Goal: Transaction & Acquisition: Book appointment/travel/reservation

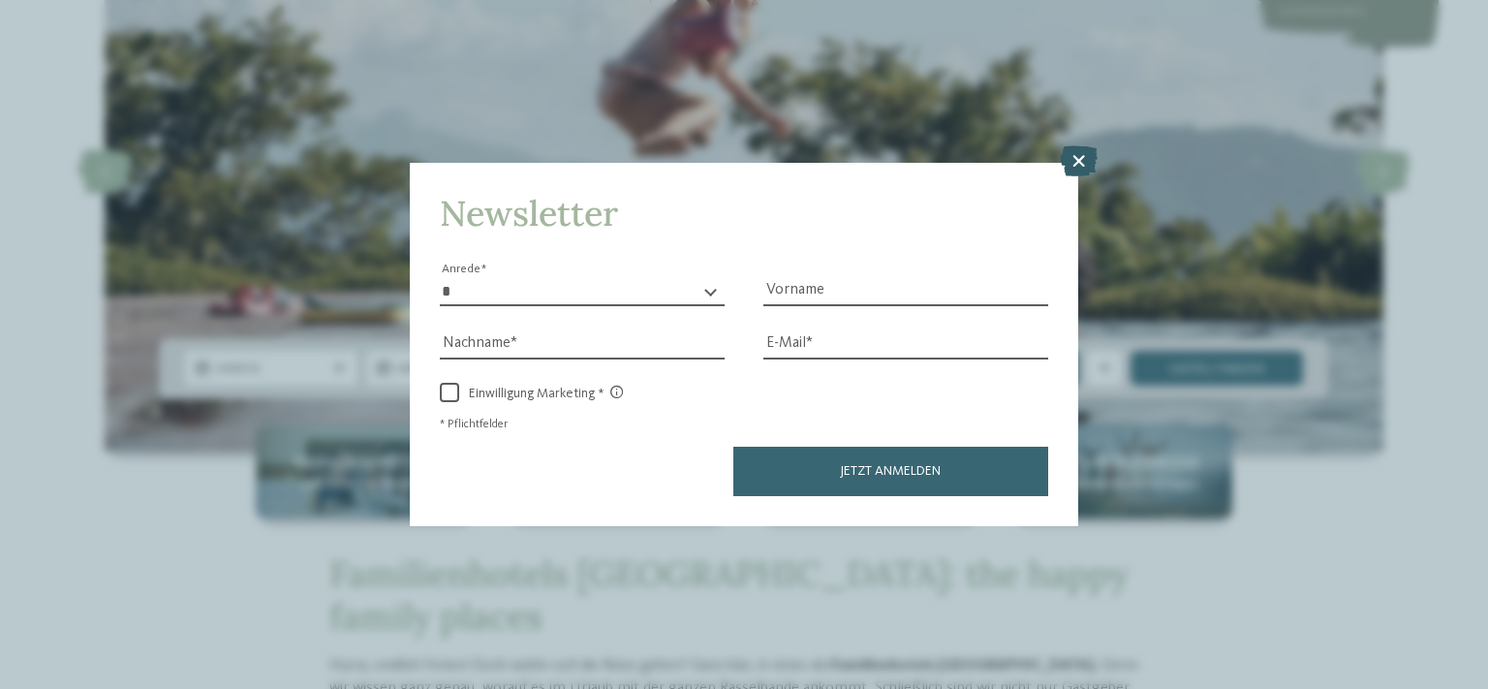
click at [1078, 155] on icon at bounding box center [1079, 160] width 38 height 31
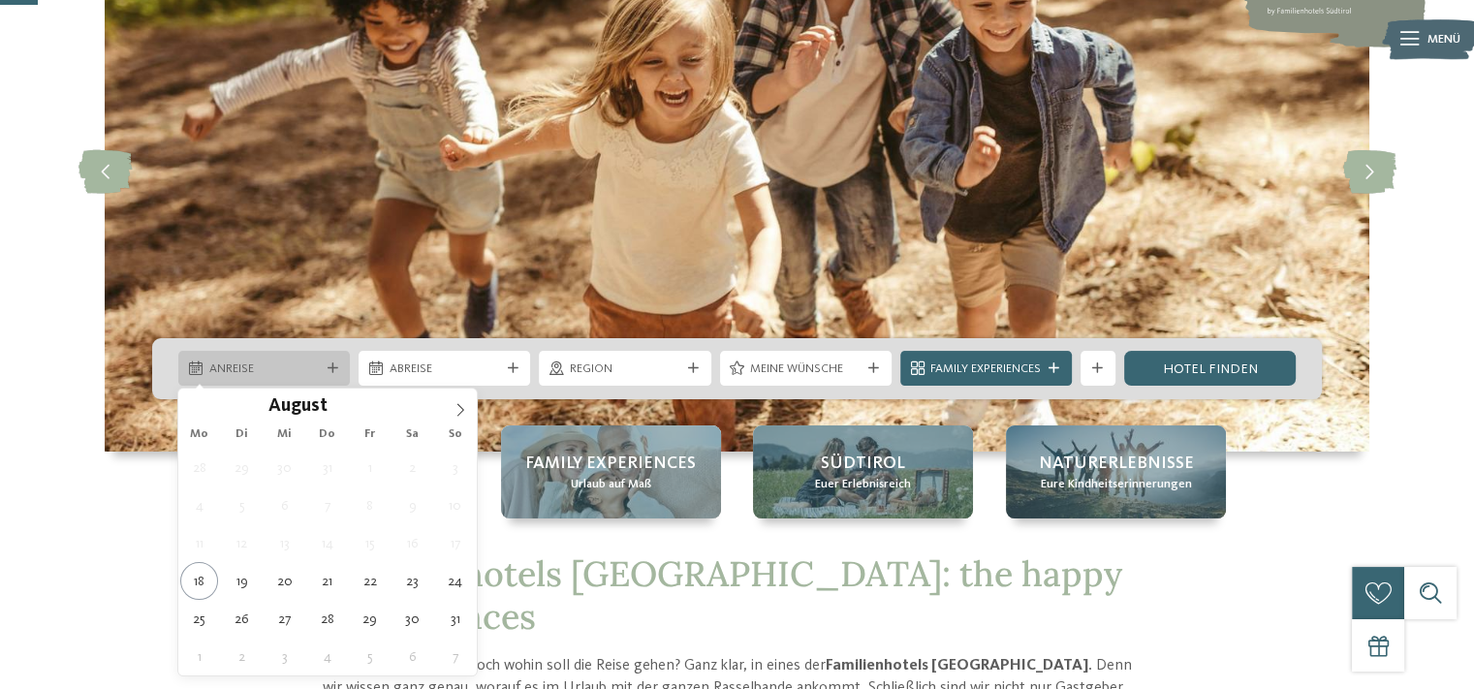
click at [299, 367] on span "Anreise" at bounding box center [264, 368] width 110 height 17
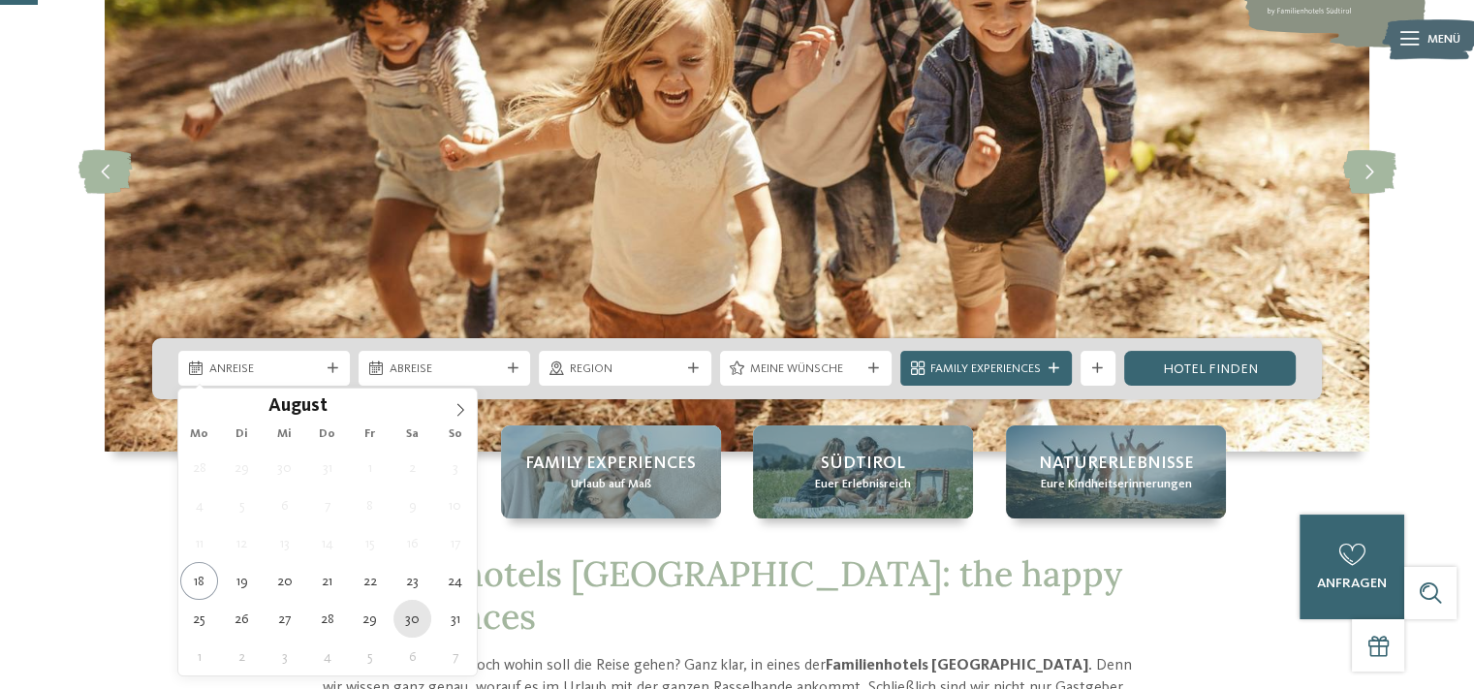
type div "30.08.2025"
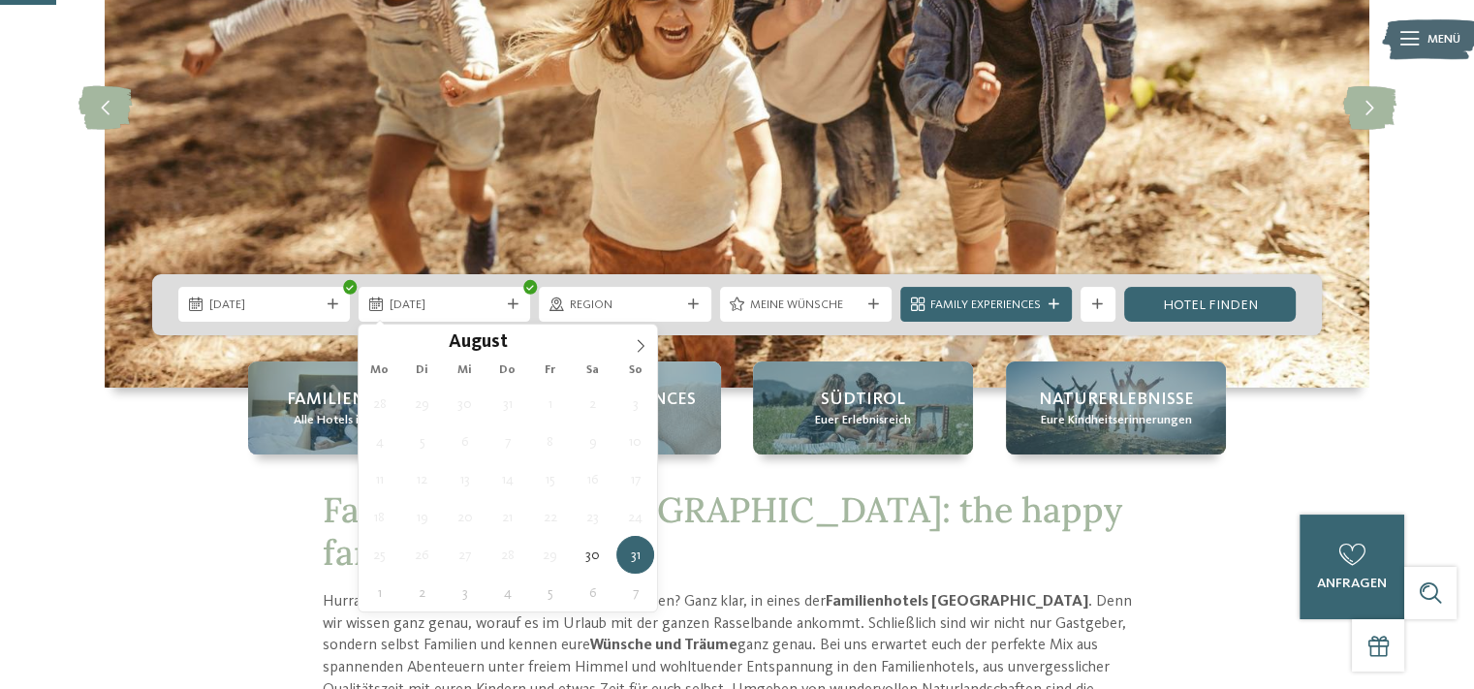
scroll to position [291, 0]
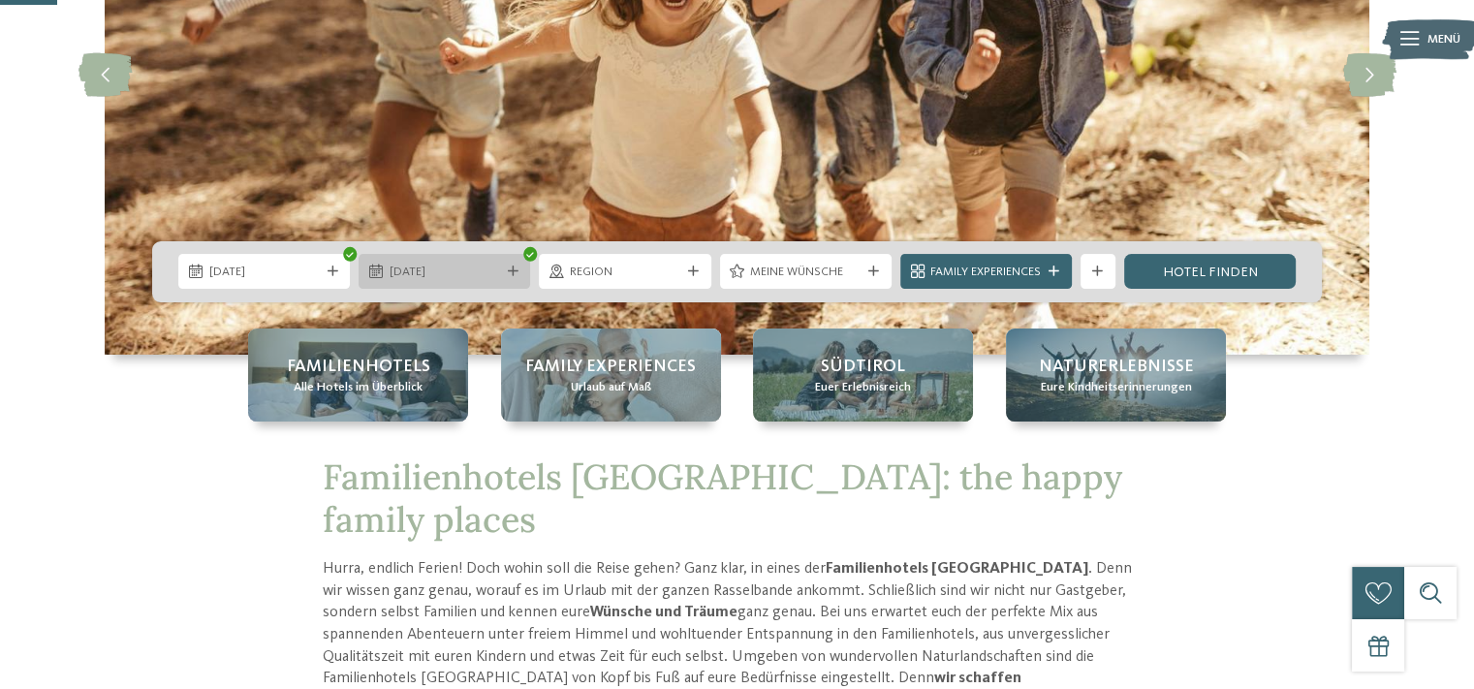
click at [514, 266] on icon at bounding box center [513, 271] width 11 height 11
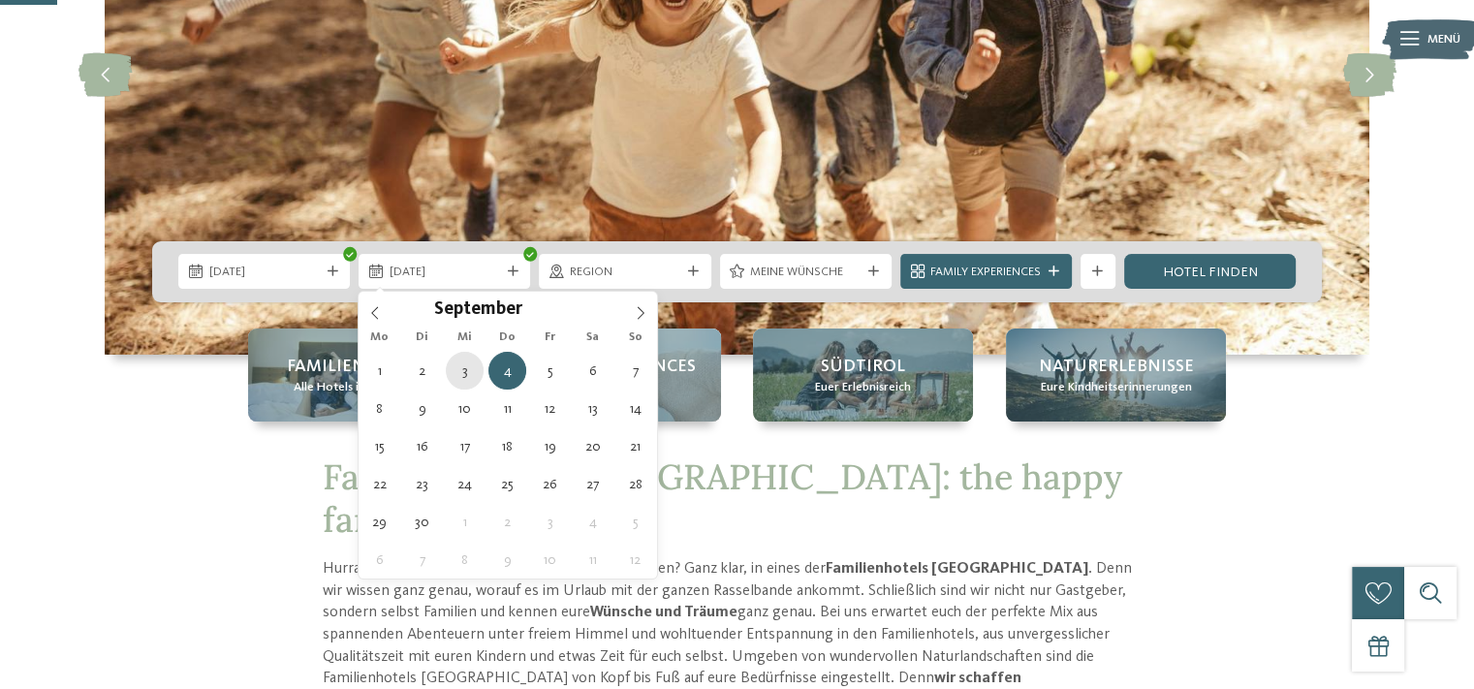
type div "03.09.2025"
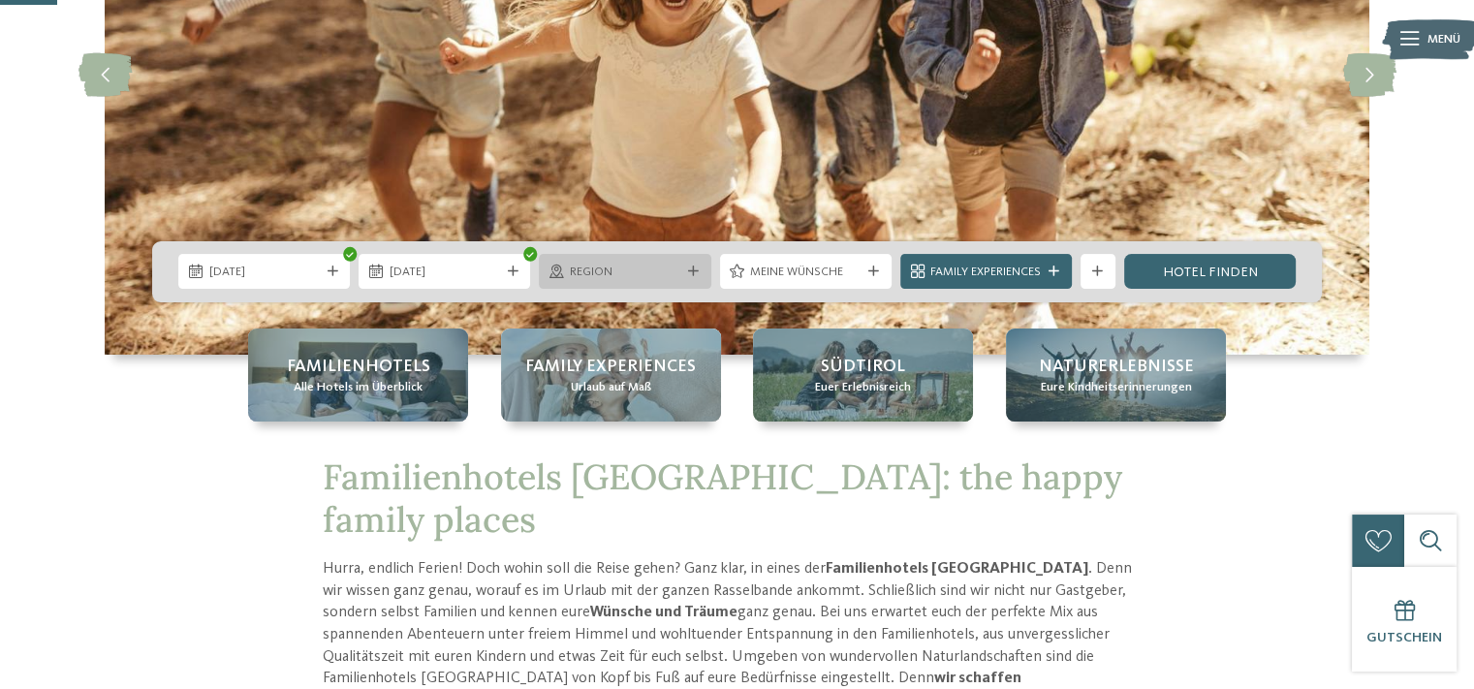
click at [691, 272] on icon at bounding box center [693, 271] width 11 height 11
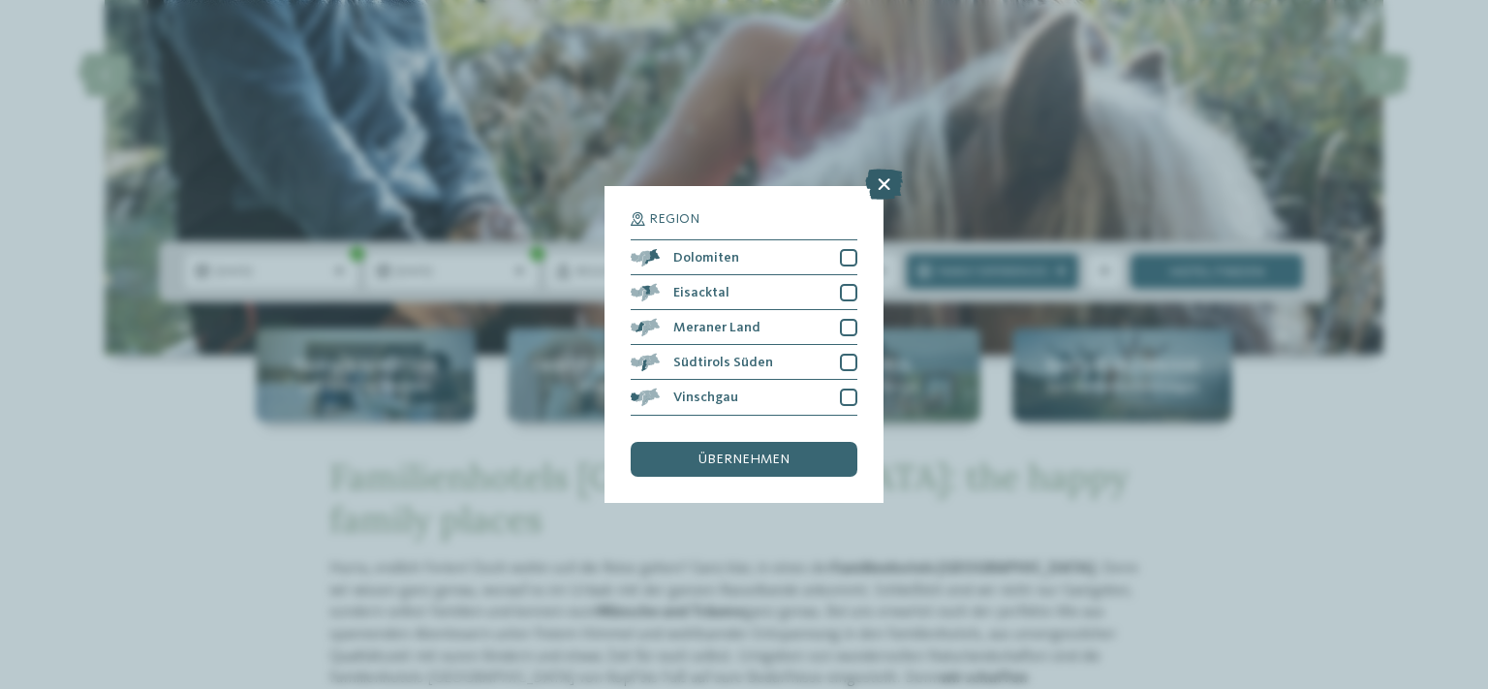
click at [881, 188] on icon at bounding box center [884, 185] width 38 height 31
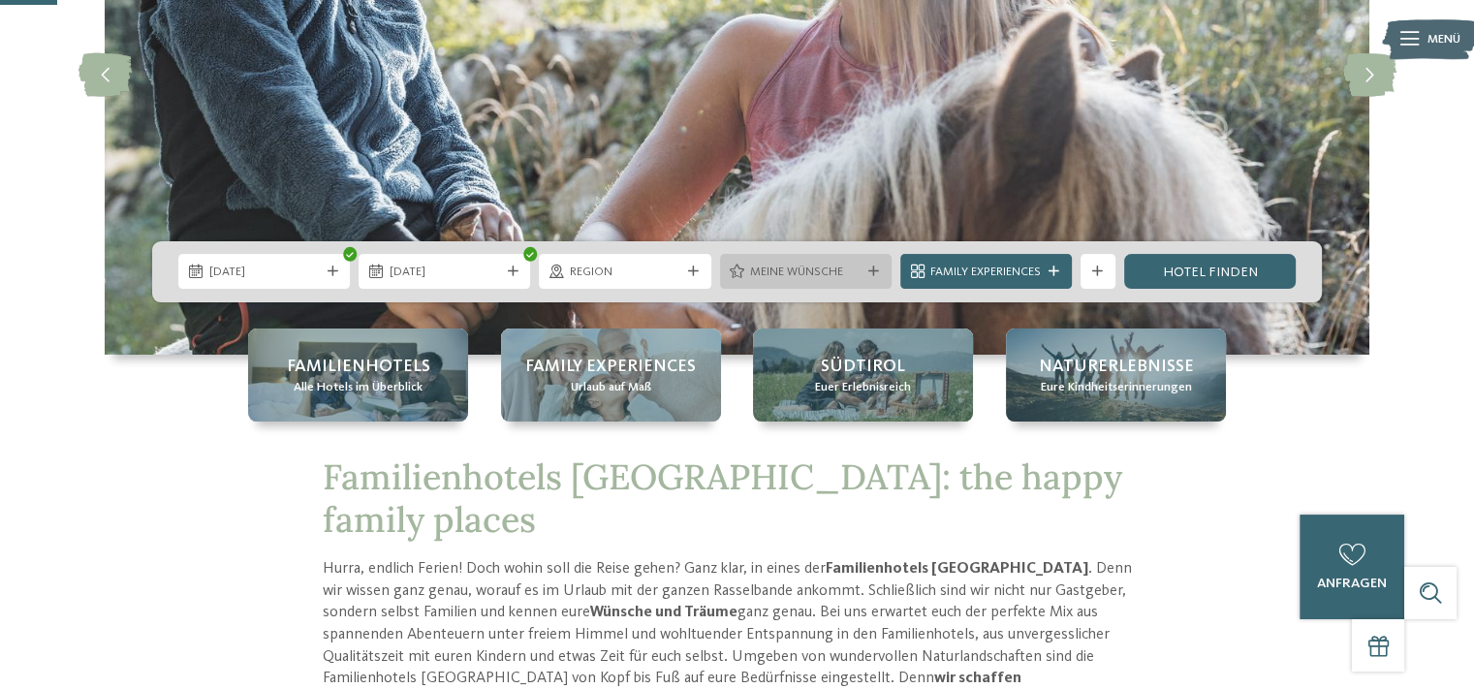
click at [771, 270] on span "Meine Wünsche" at bounding box center [805, 272] width 110 height 17
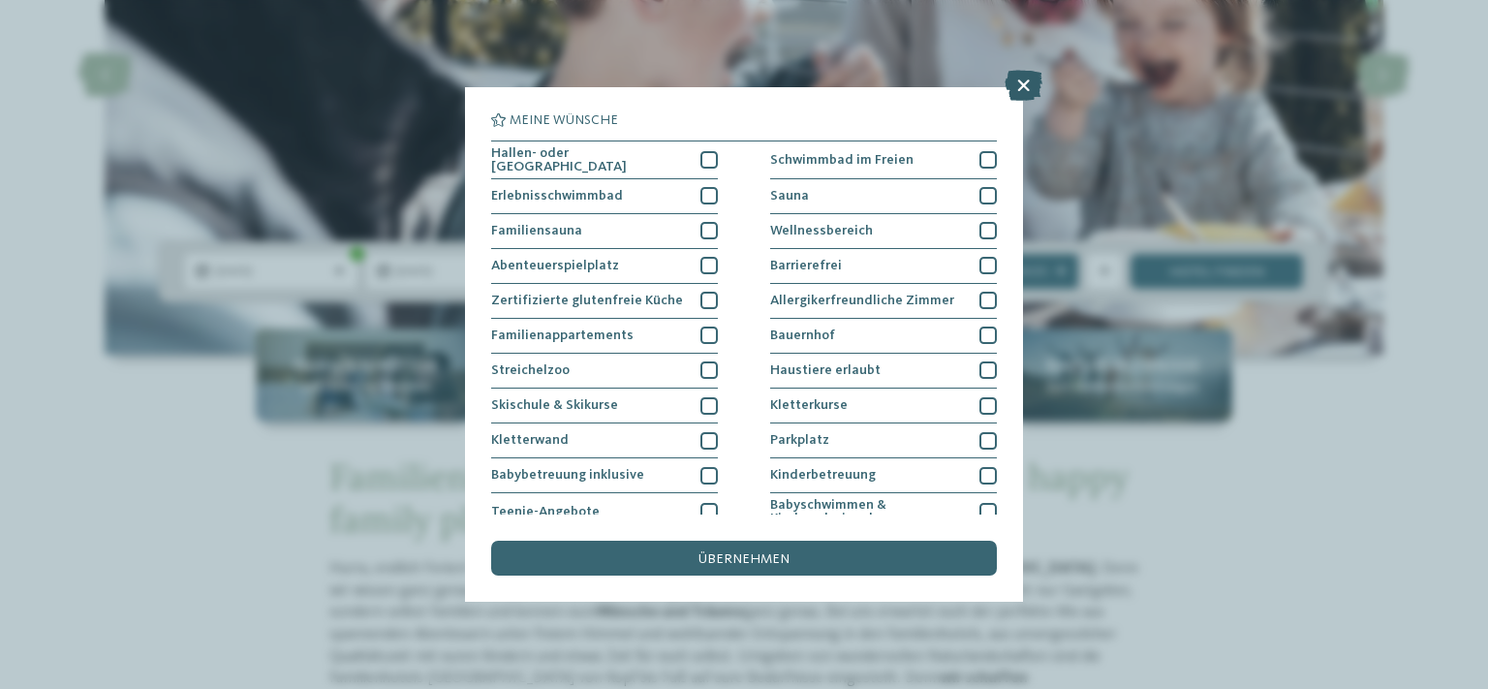
click at [1016, 84] on icon at bounding box center [1024, 85] width 38 height 31
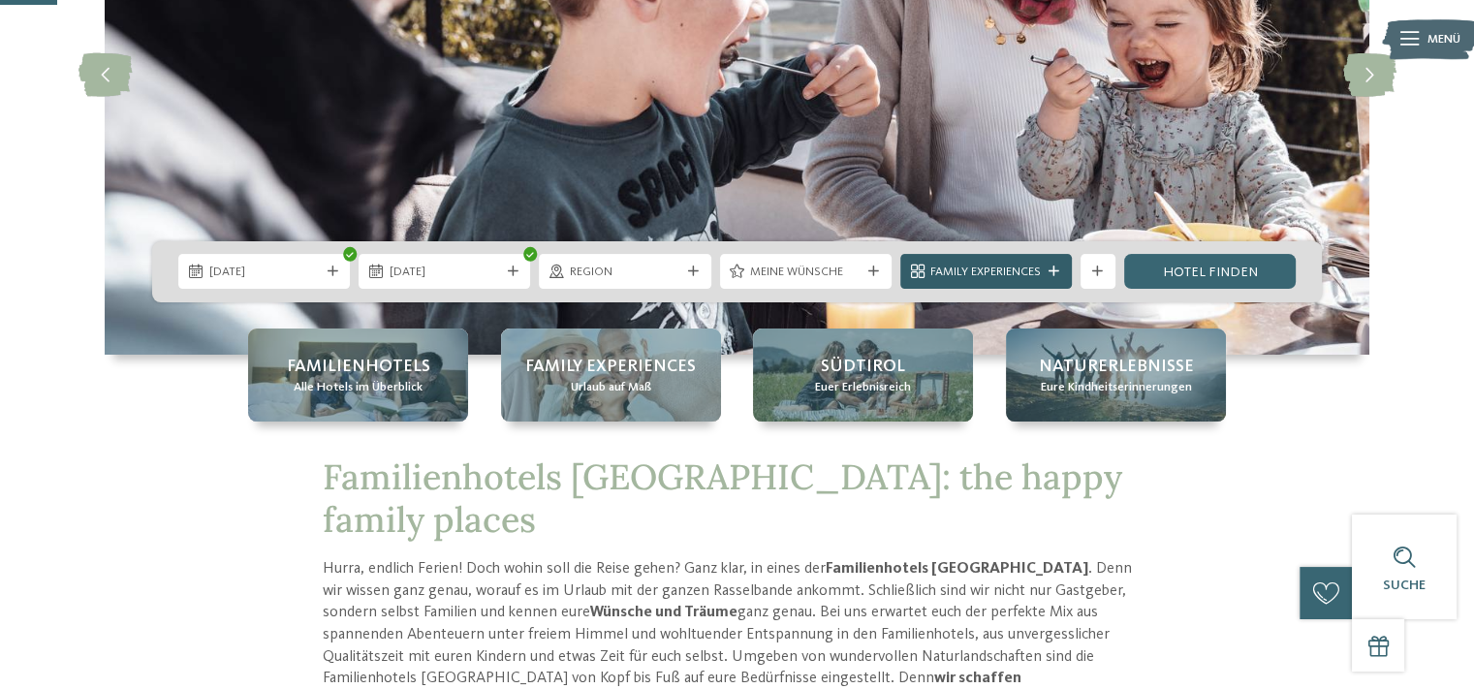
click at [1035, 273] on span "Family Experiences" at bounding box center [985, 272] width 110 height 17
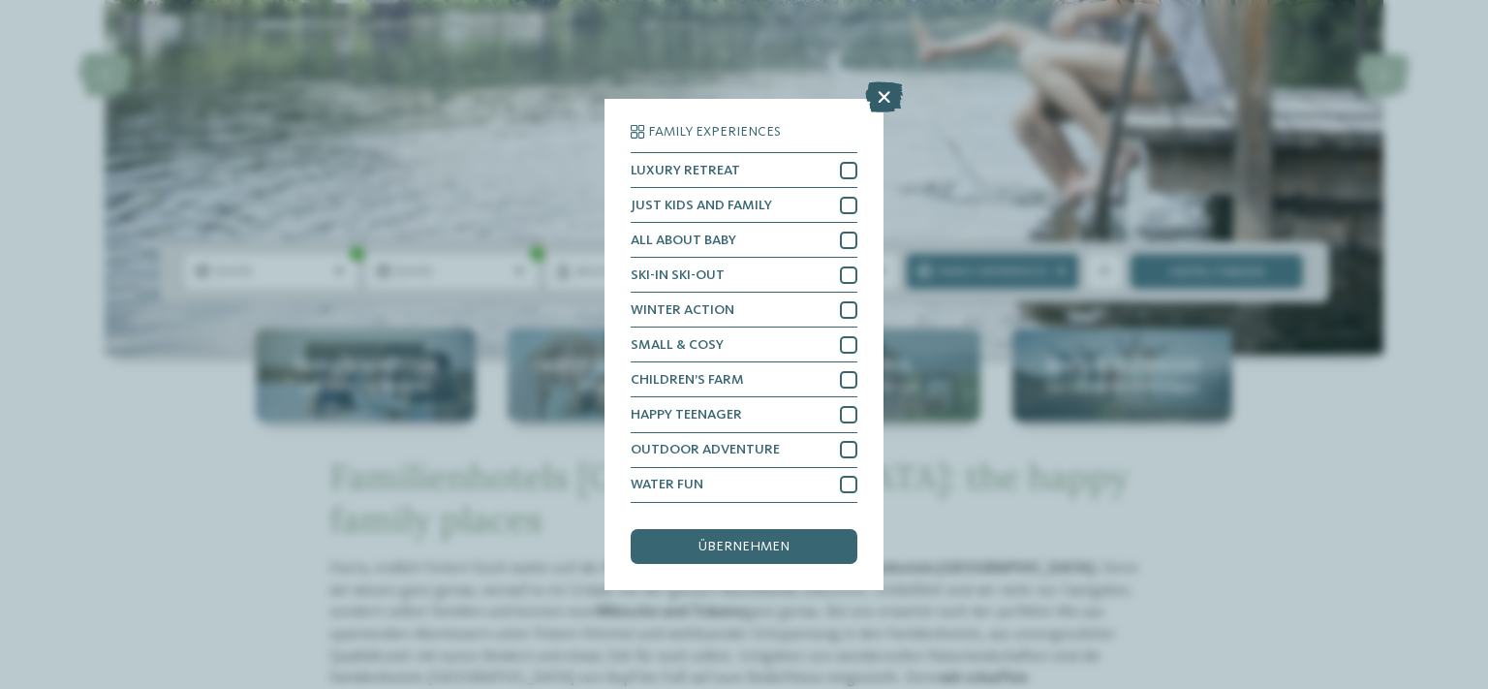
click at [884, 104] on icon at bounding box center [884, 97] width 38 height 31
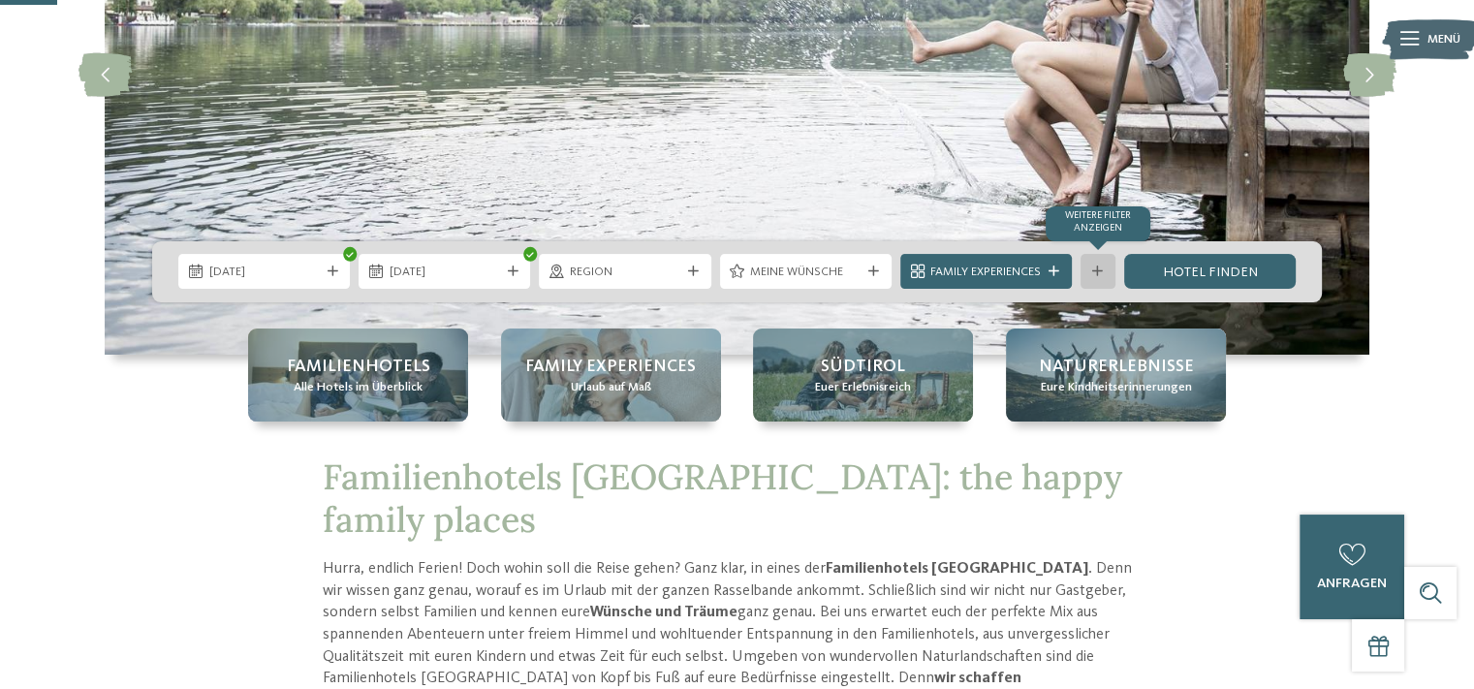
click at [1107, 272] on div "Weitere Filter anzeigen" at bounding box center [1097, 271] width 35 height 35
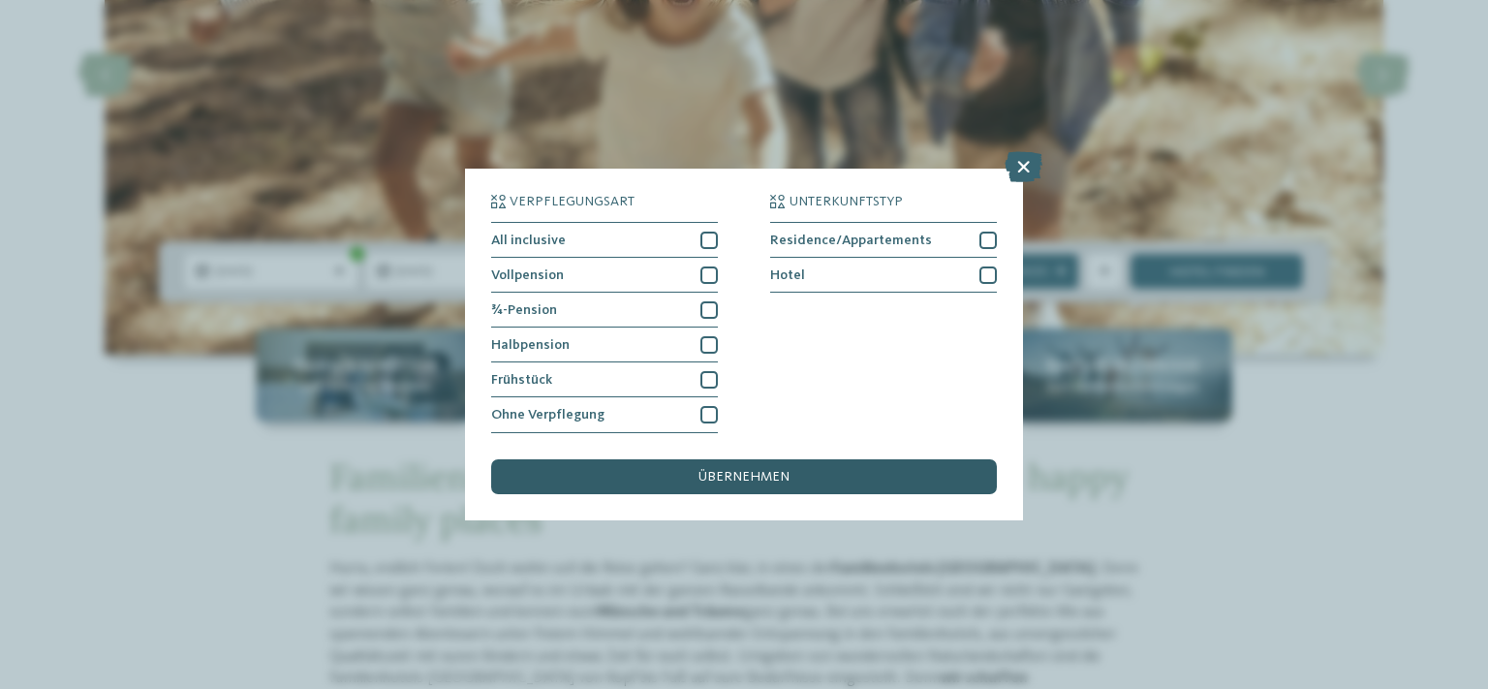
click at [794, 476] on div "übernehmen" at bounding box center [744, 476] width 506 height 35
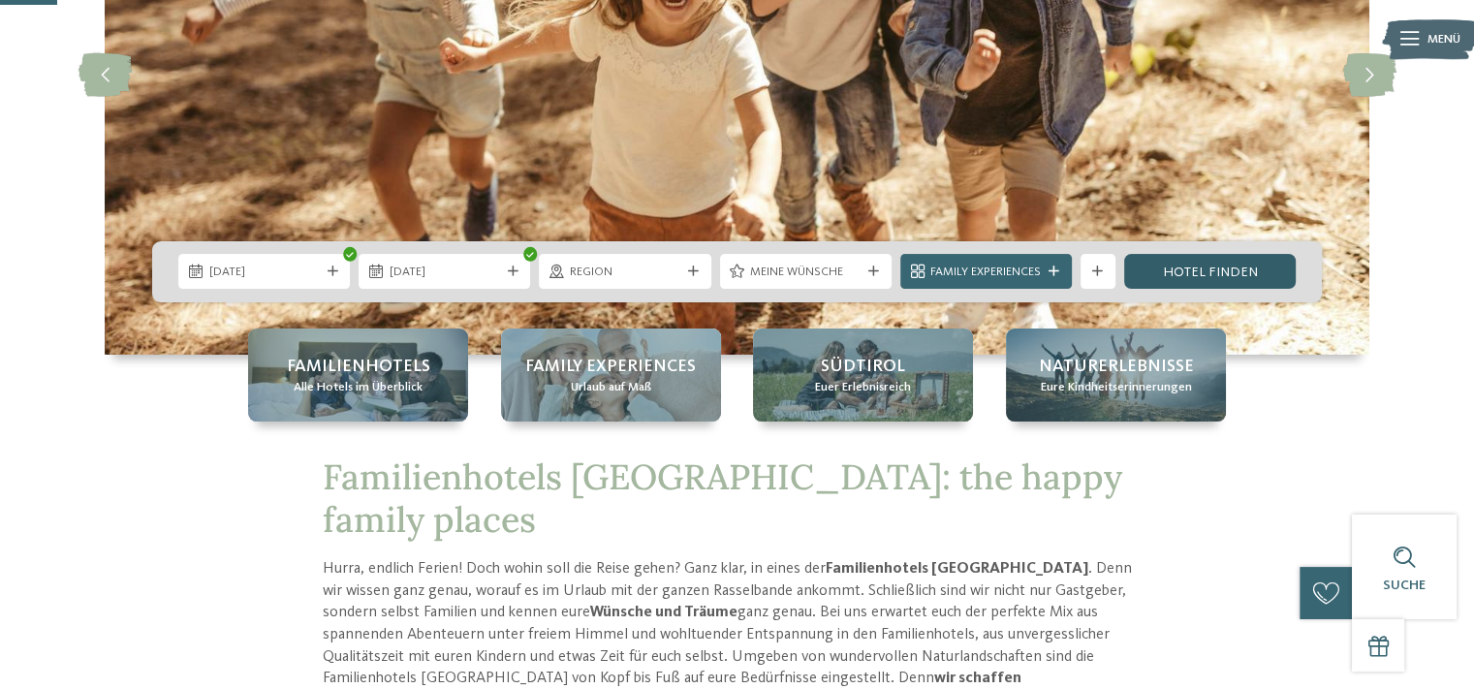
click at [1254, 266] on link "Hotel finden" at bounding box center [1210, 271] width 172 height 35
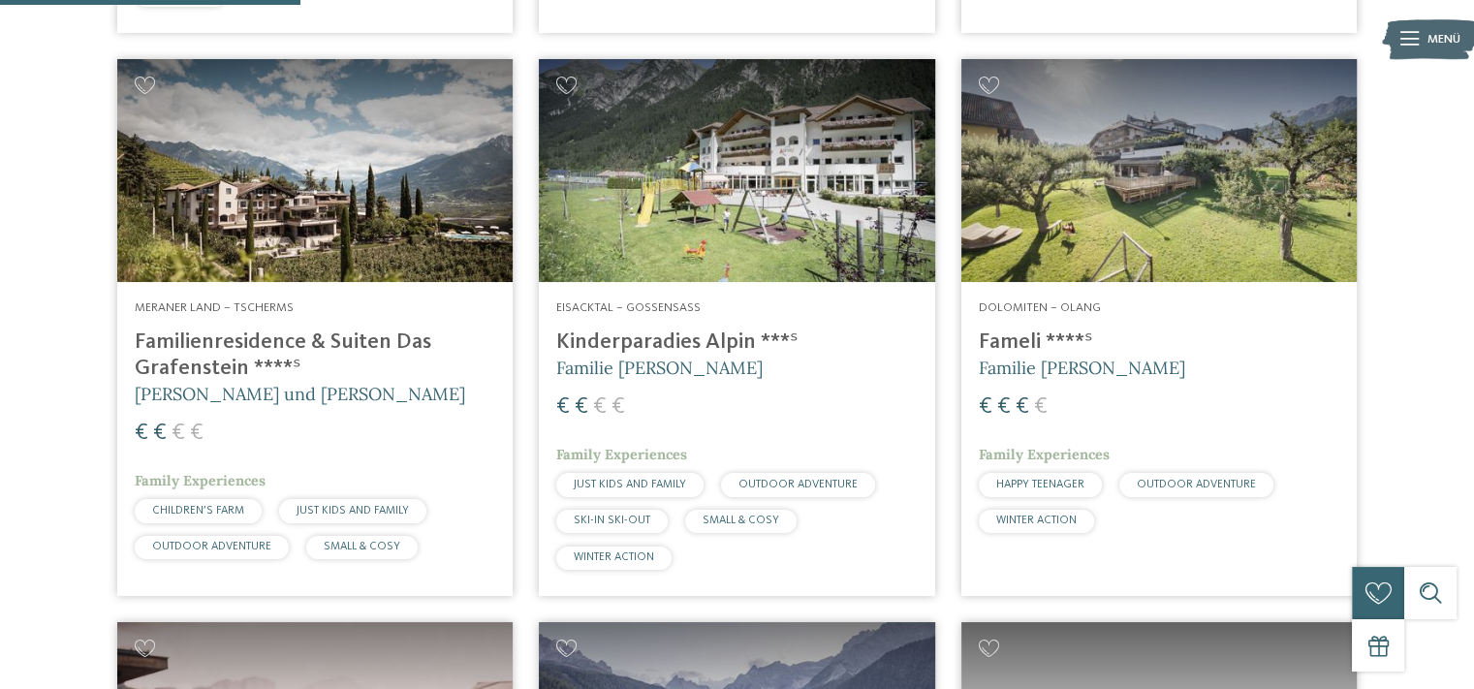
scroll to position [1239, 0]
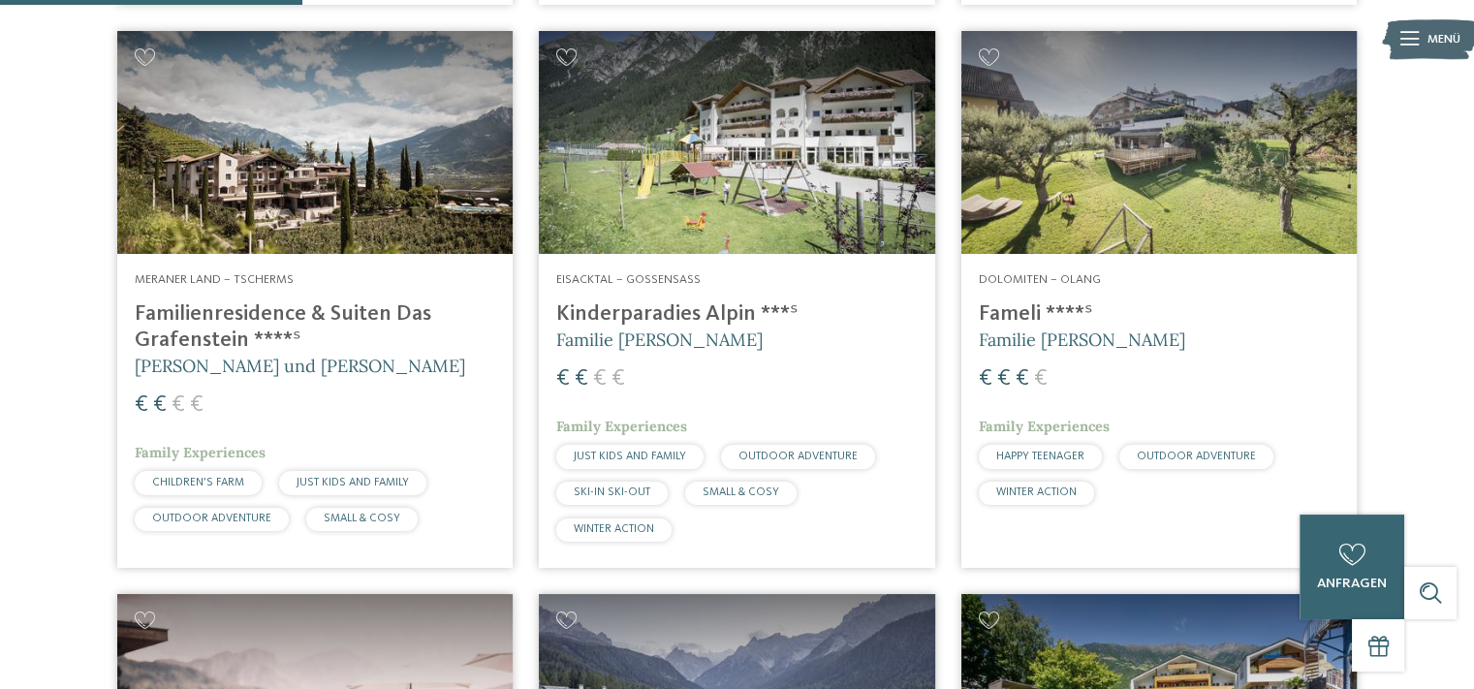
click at [413, 271] on address "Meraner Land – Tscherms" at bounding box center [315, 279] width 360 height 17
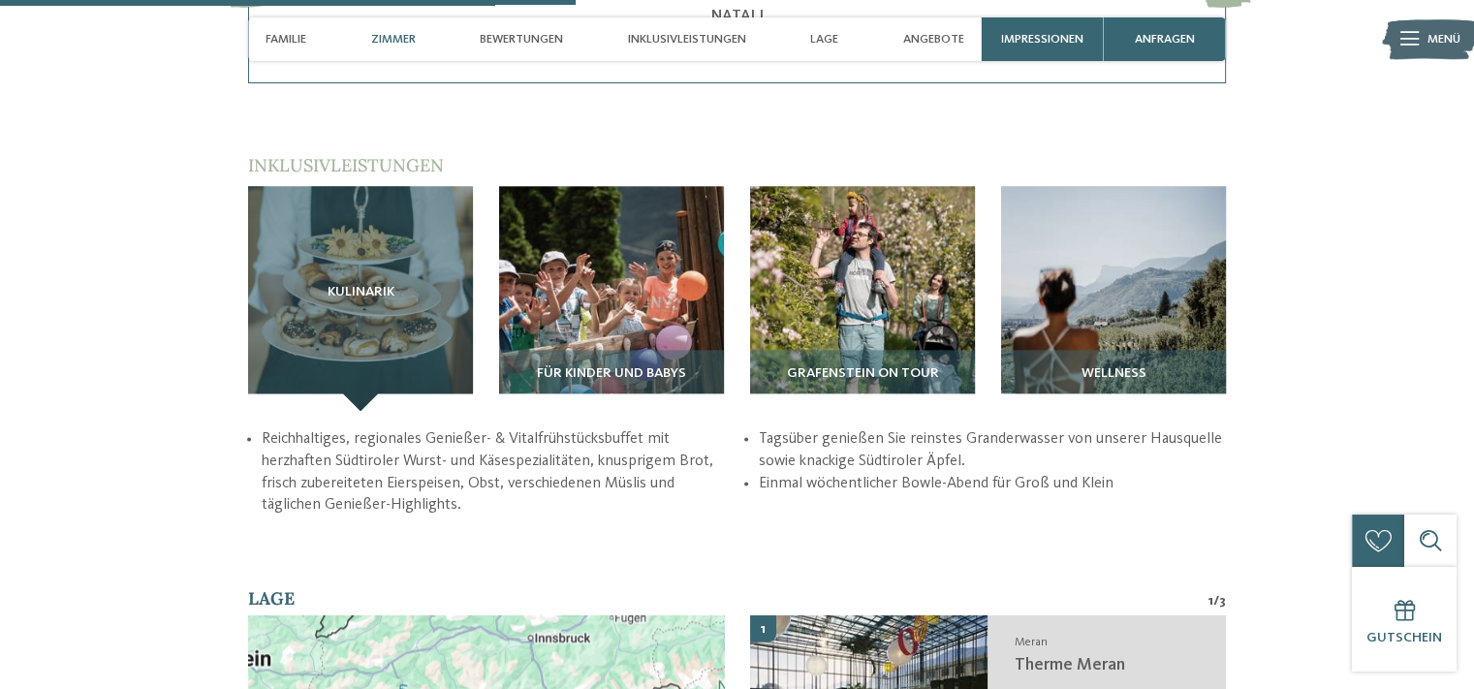
scroll to position [1640, 0]
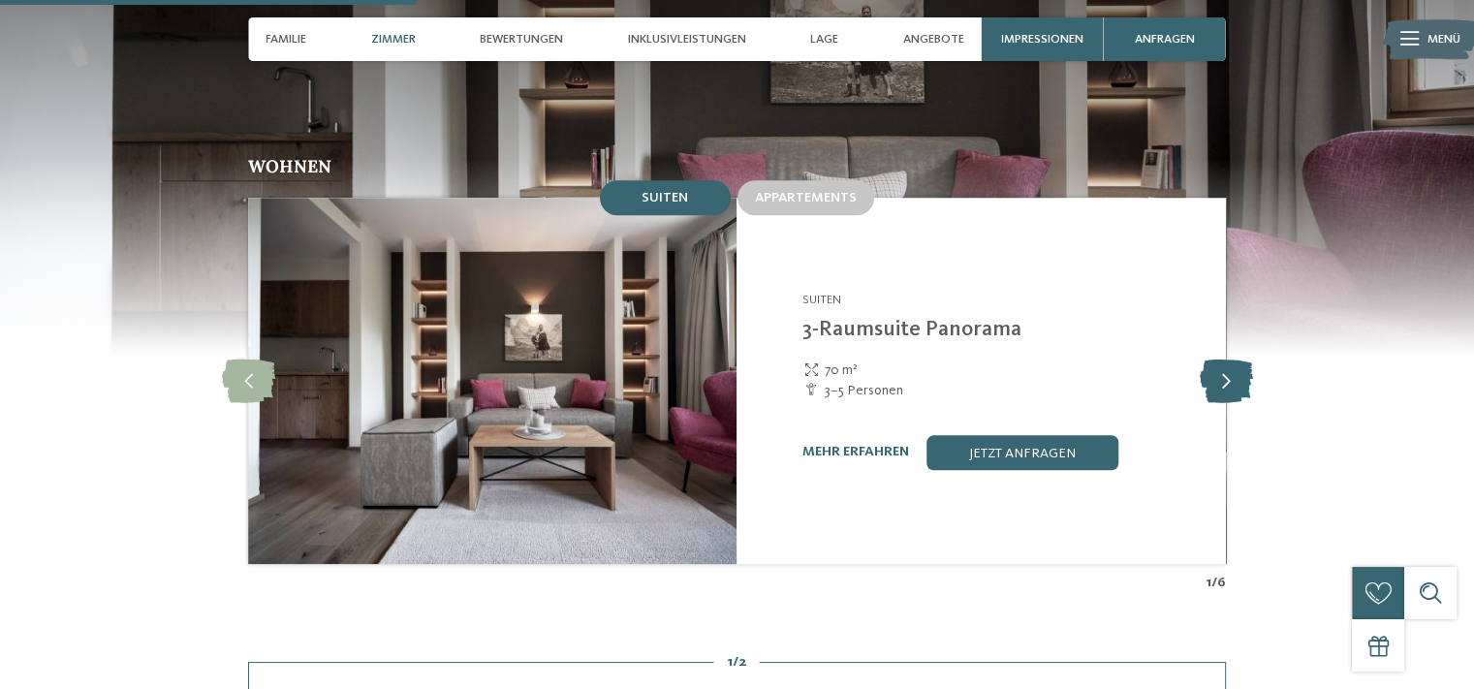
click at [1216, 359] on icon at bounding box center [1225, 381] width 53 height 44
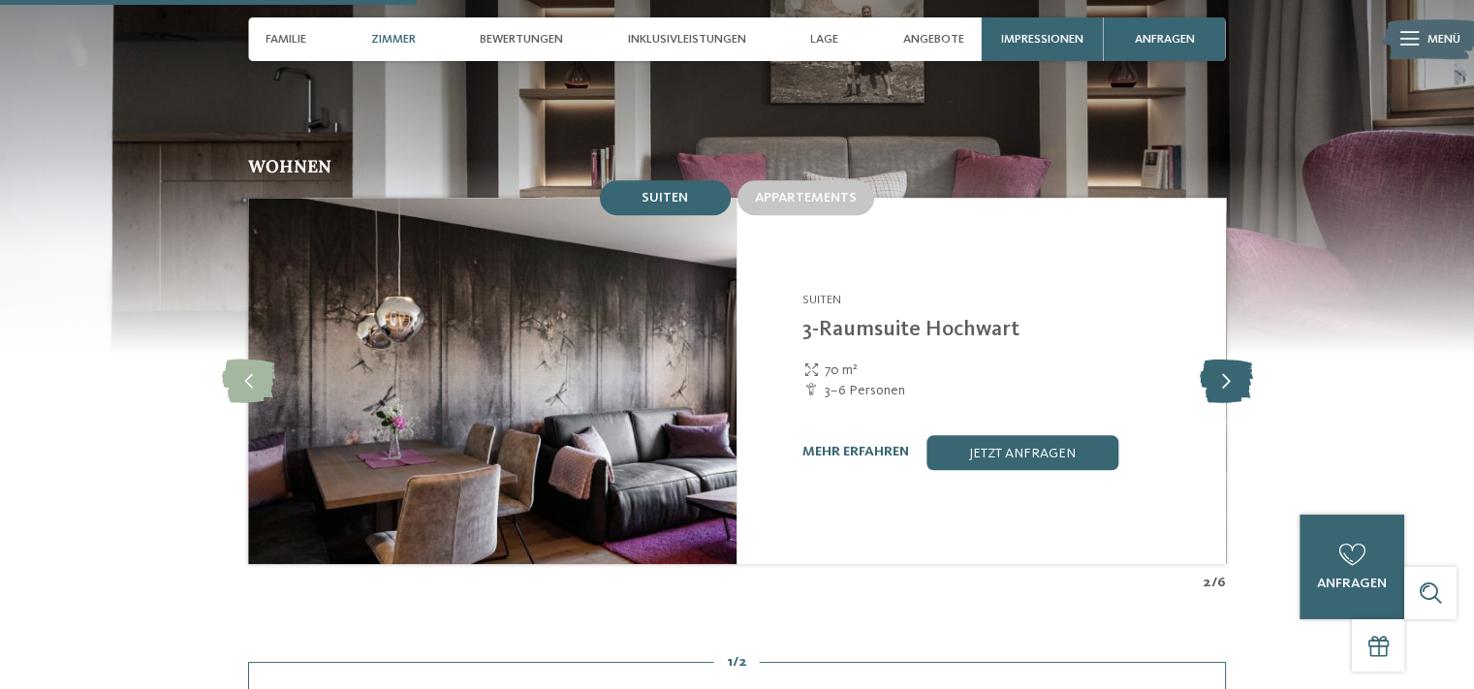
click at [1216, 359] on icon at bounding box center [1225, 381] width 53 height 44
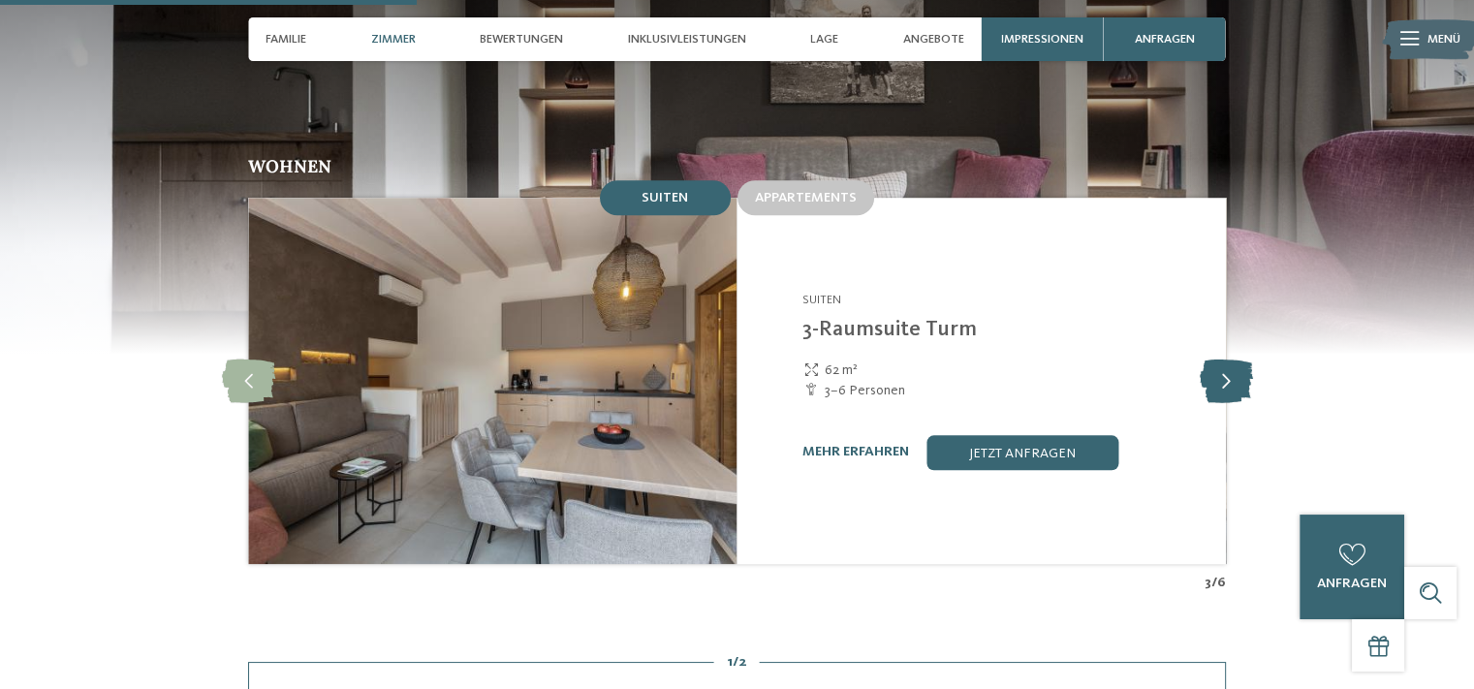
click at [1216, 359] on icon at bounding box center [1225, 381] width 53 height 44
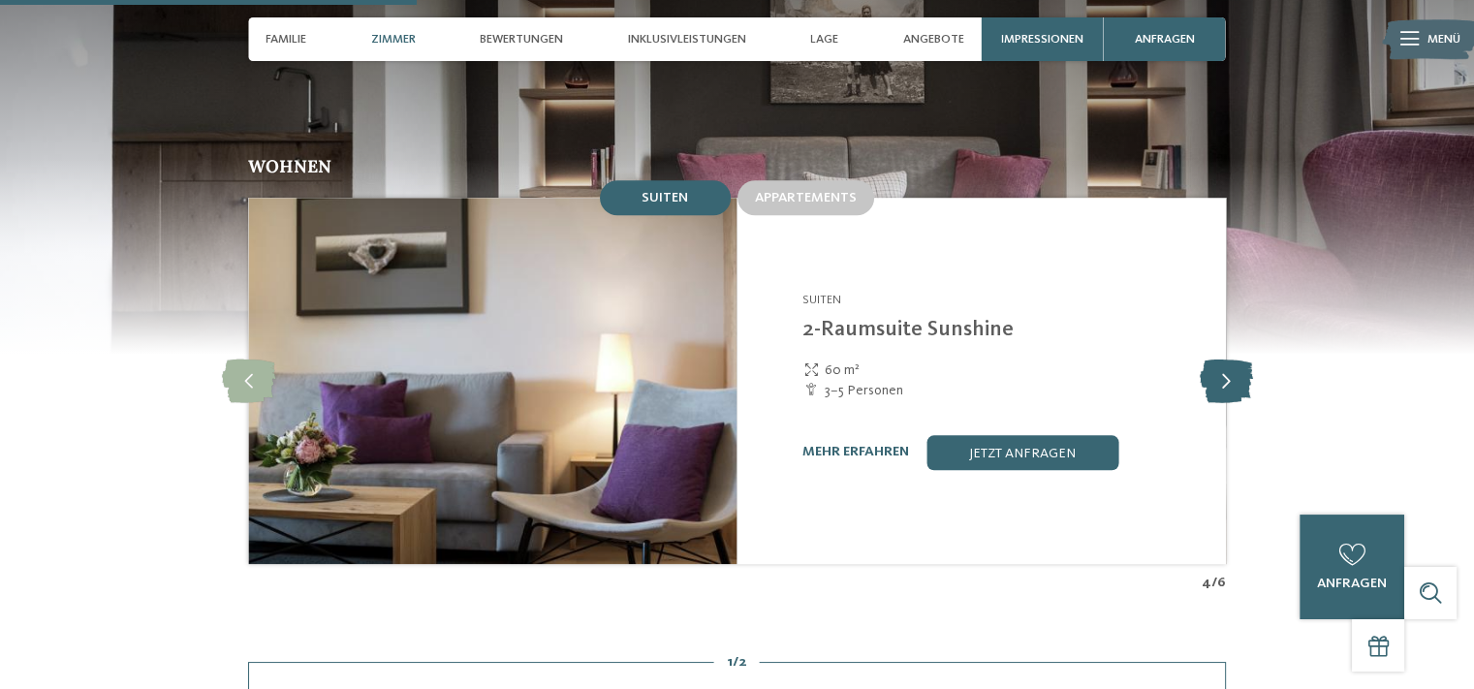
click at [1216, 359] on icon at bounding box center [1225, 381] width 53 height 44
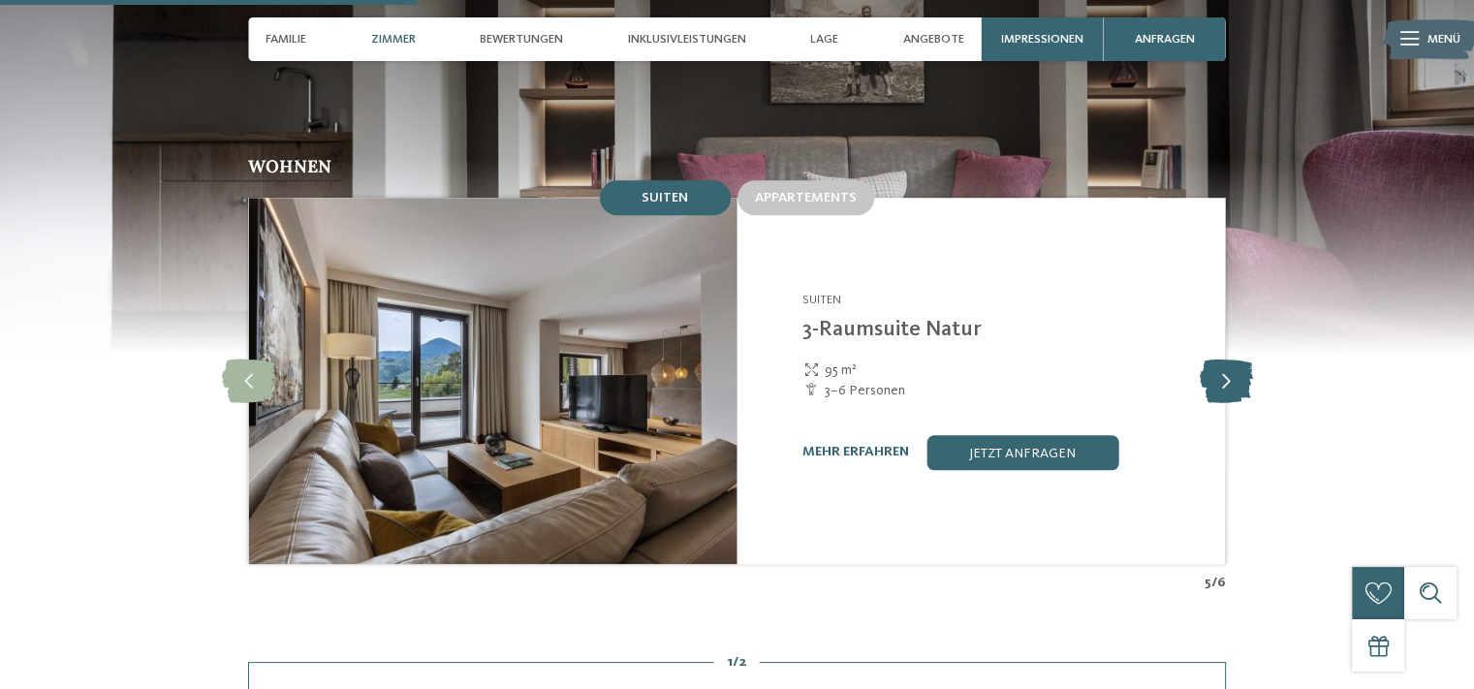
click at [1216, 359] on icon at bounding box center [1225, 381] width 53 height 44
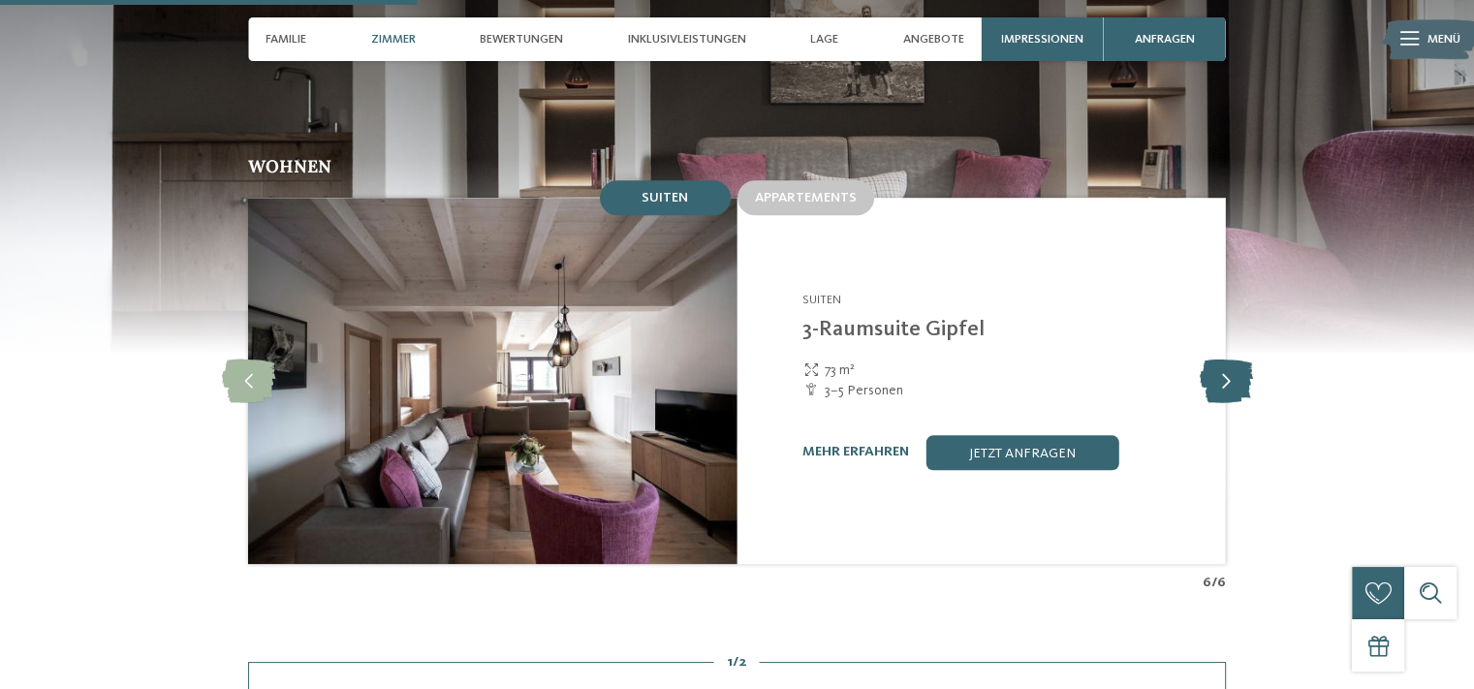
click at [1216, 359] on icon at bounding box center [1225, 381] width 53 height 44
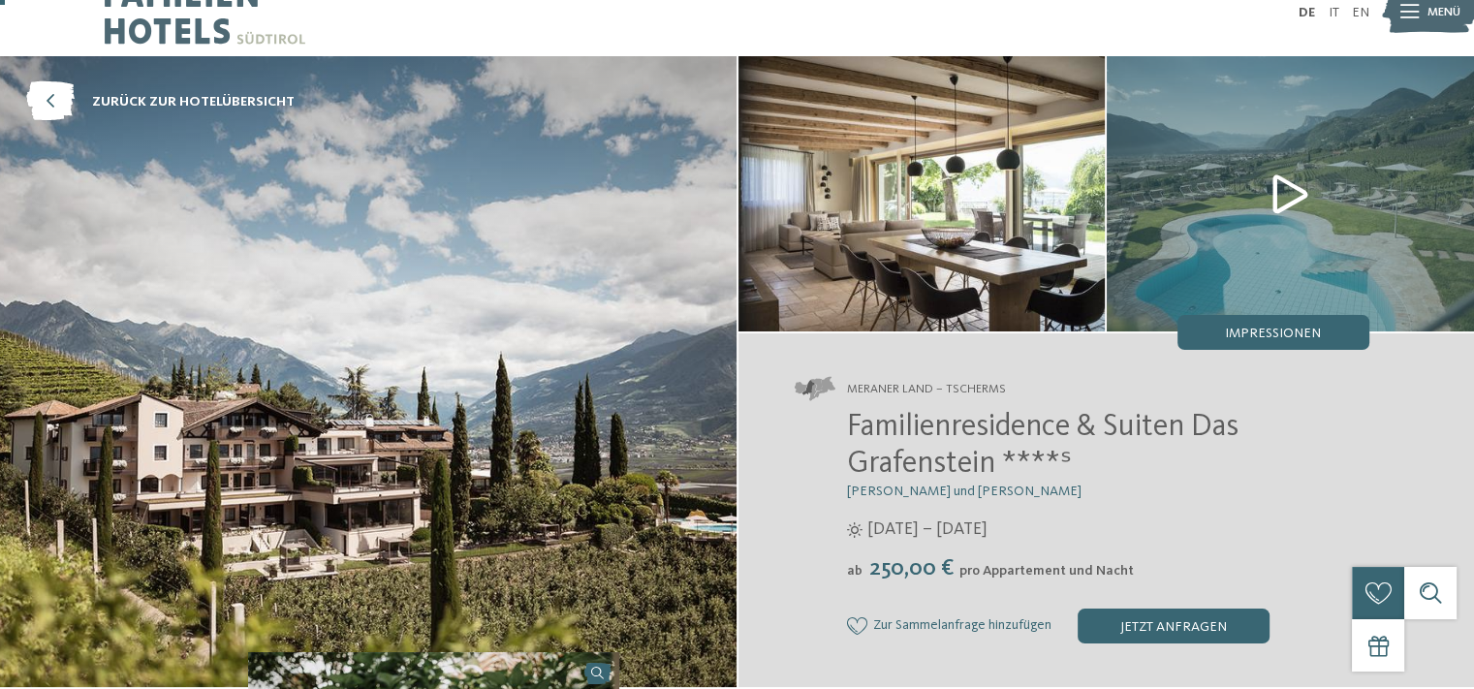
scroll to position [0, 0]
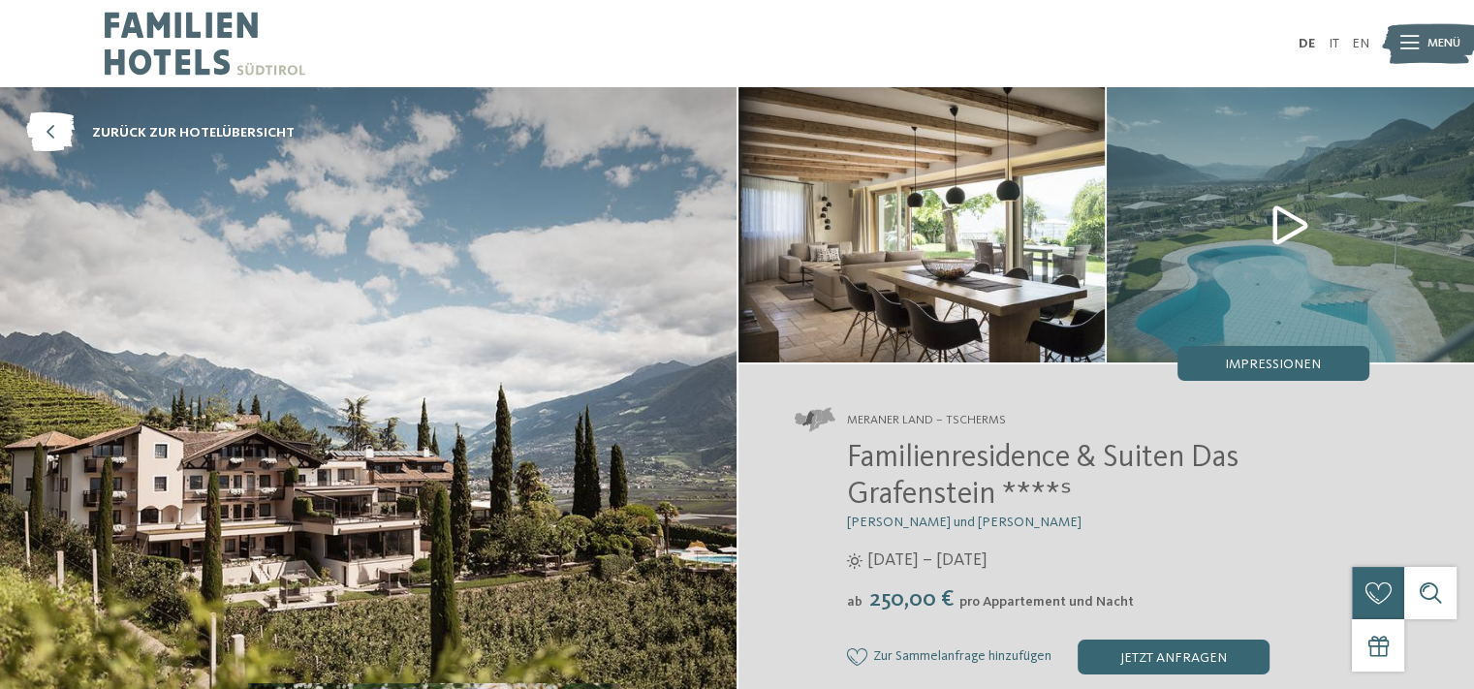
click at [939, 247] on img at bounding box center [921, 224] width 367 height 275
click at [1287, 218] on img at bounding box center [1290, 224] width 367 height 275
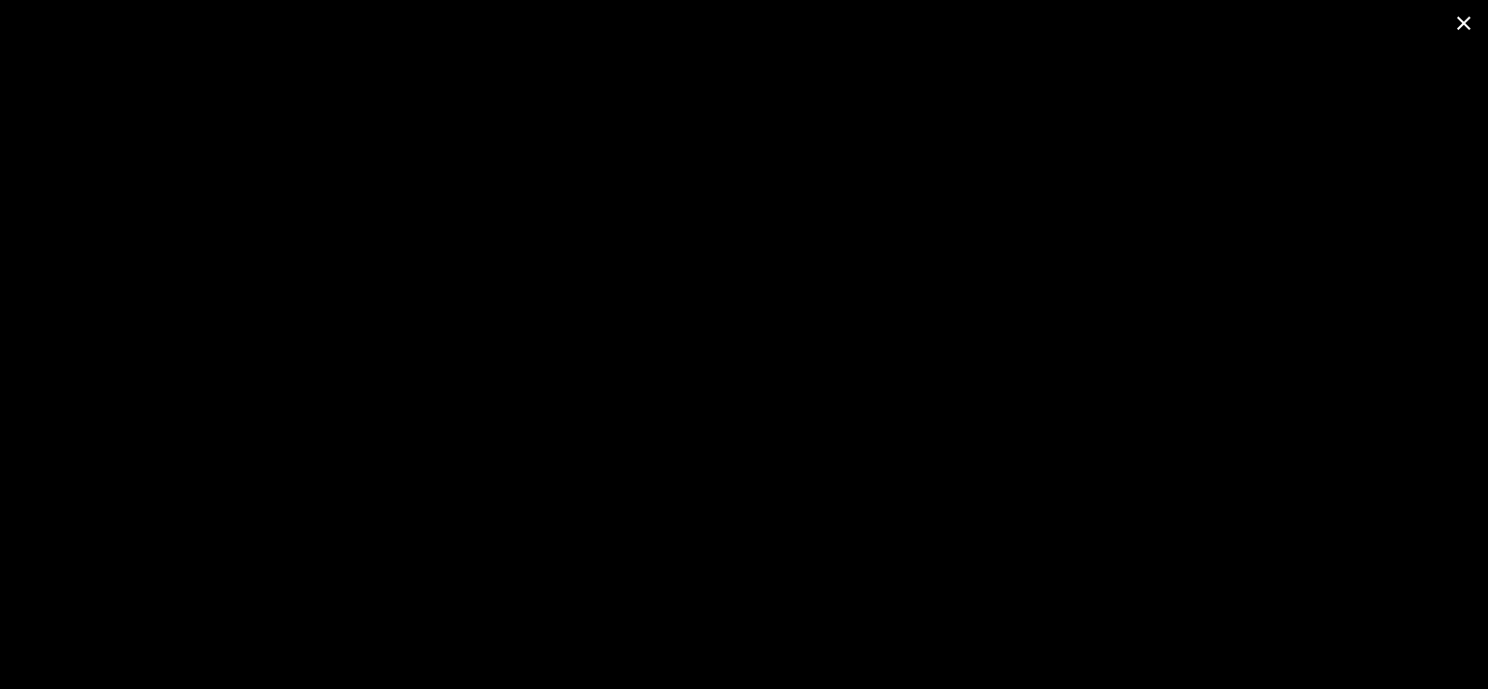
click at [1469, 18] on span at bounding box center [1464, 23] width 48 height 46
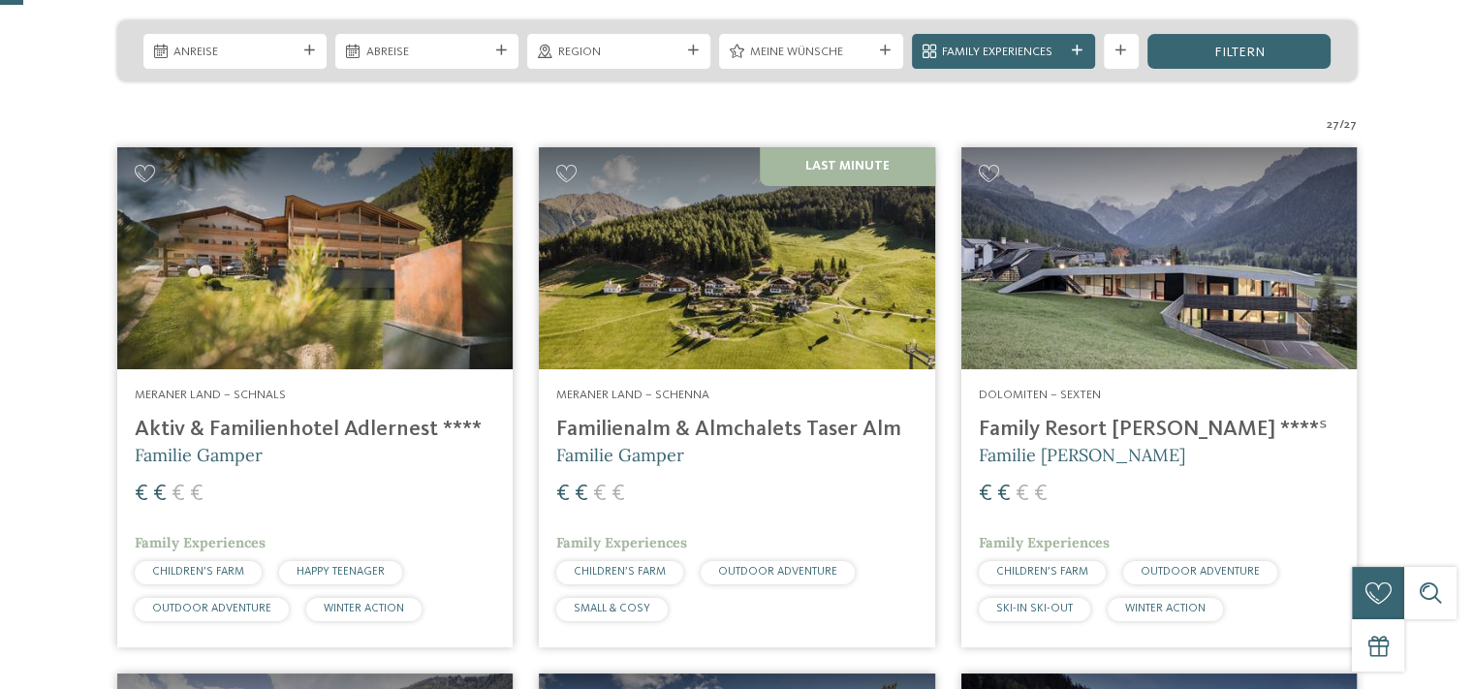
scroll to position [485, 0]
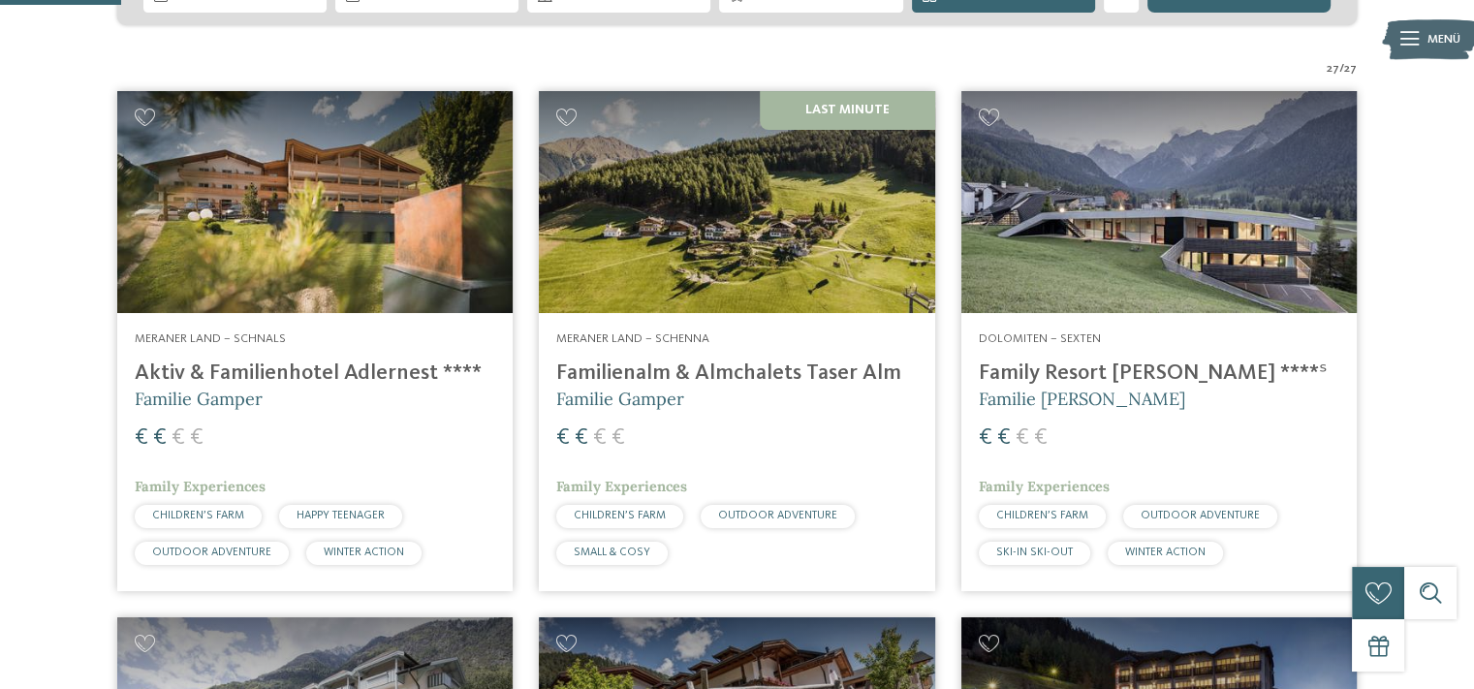
click at [279, 297] on img at bounding box center [314, 202] width 395 height 223
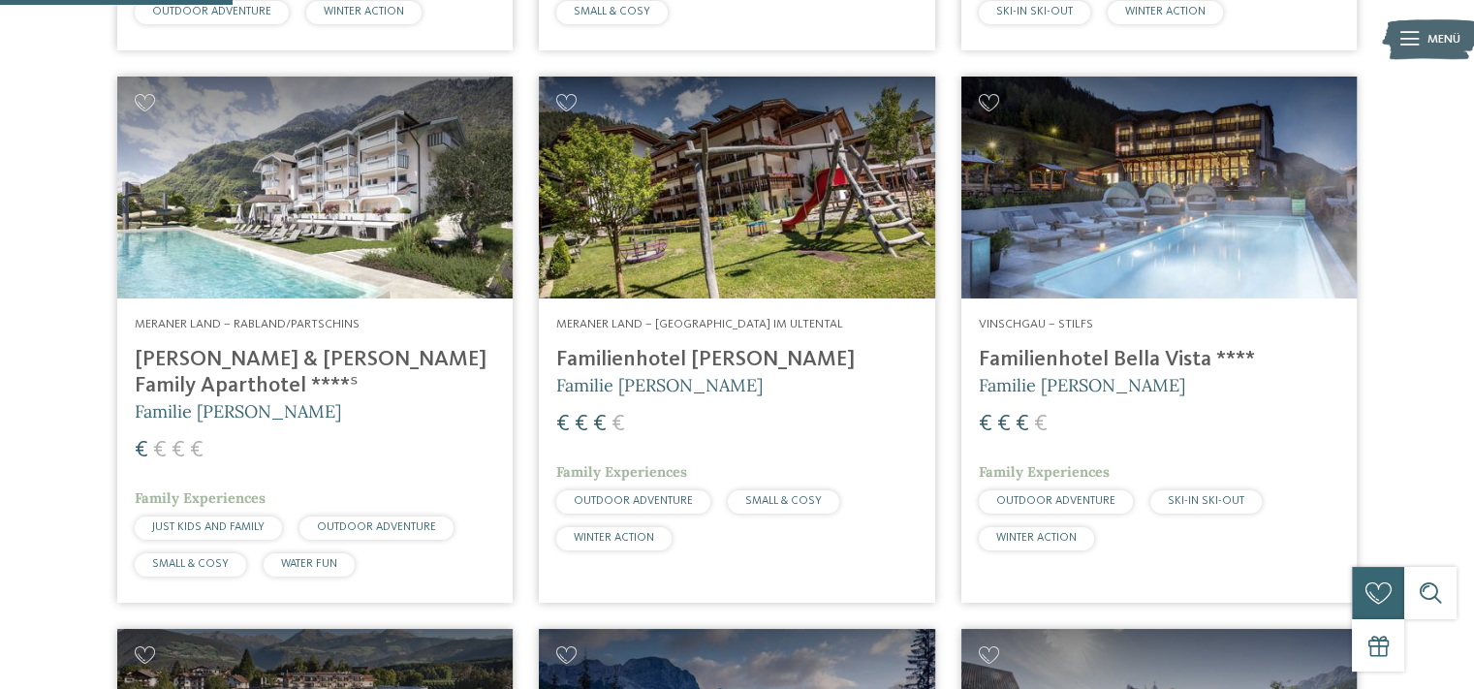
scroll to position [1066, 0]
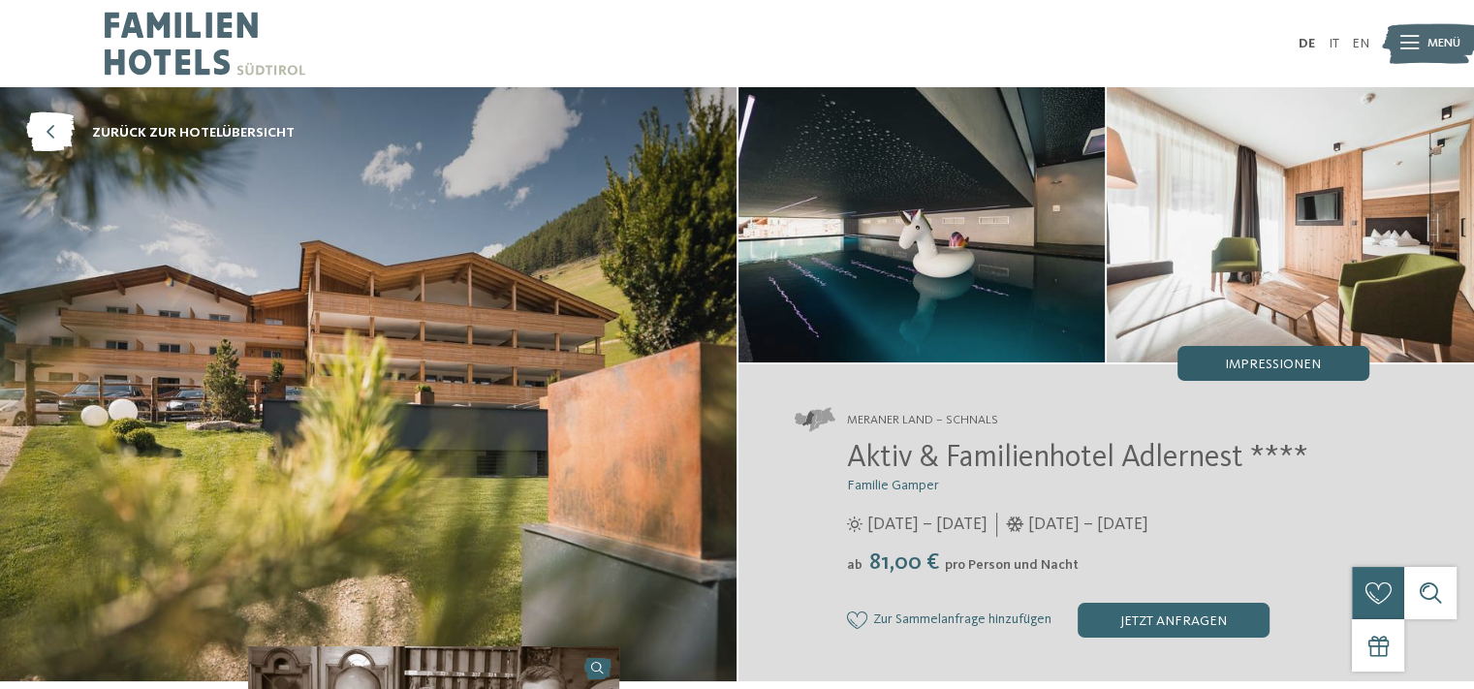
click at [1252, 356] on div "Impressionen" at bounding box center [1273, 363] width 192 height 35
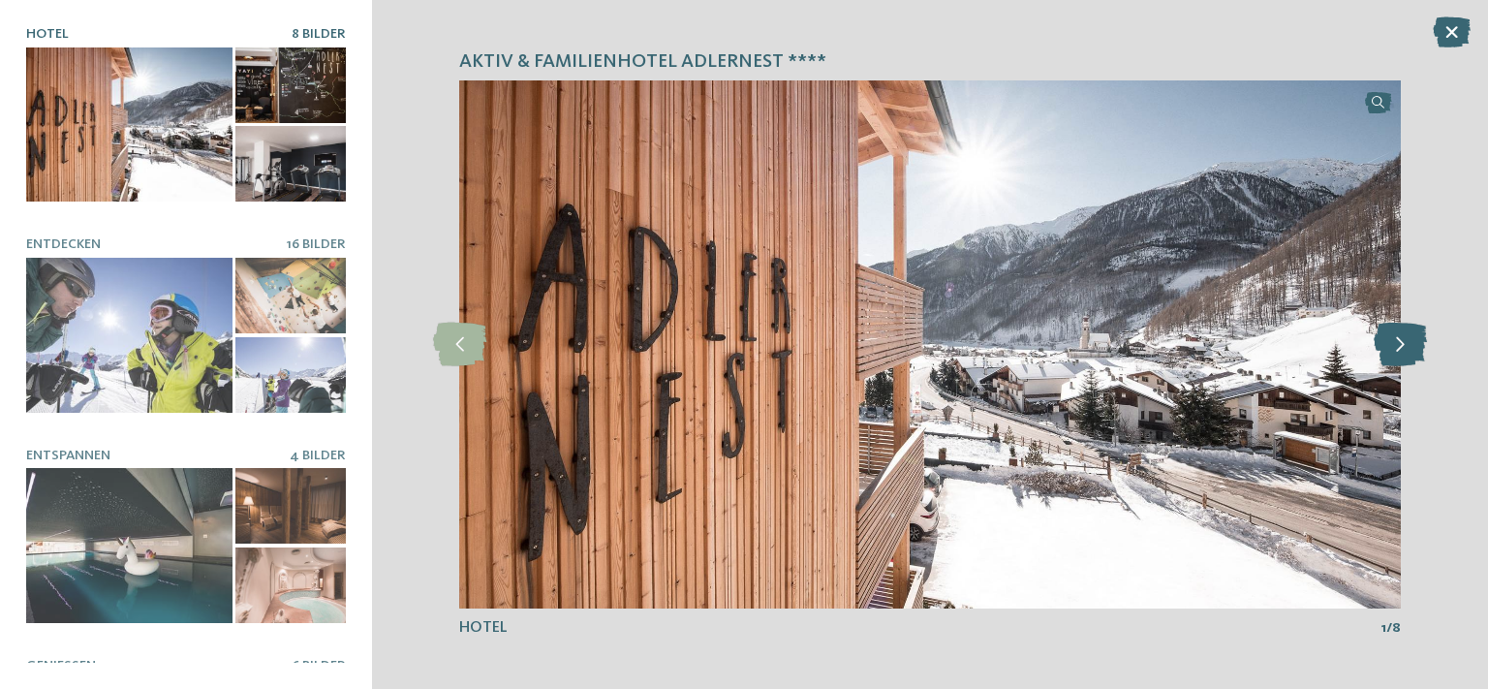
click at [1408, 349] on icon at bounding box center [1400, 345] width 53 height 44
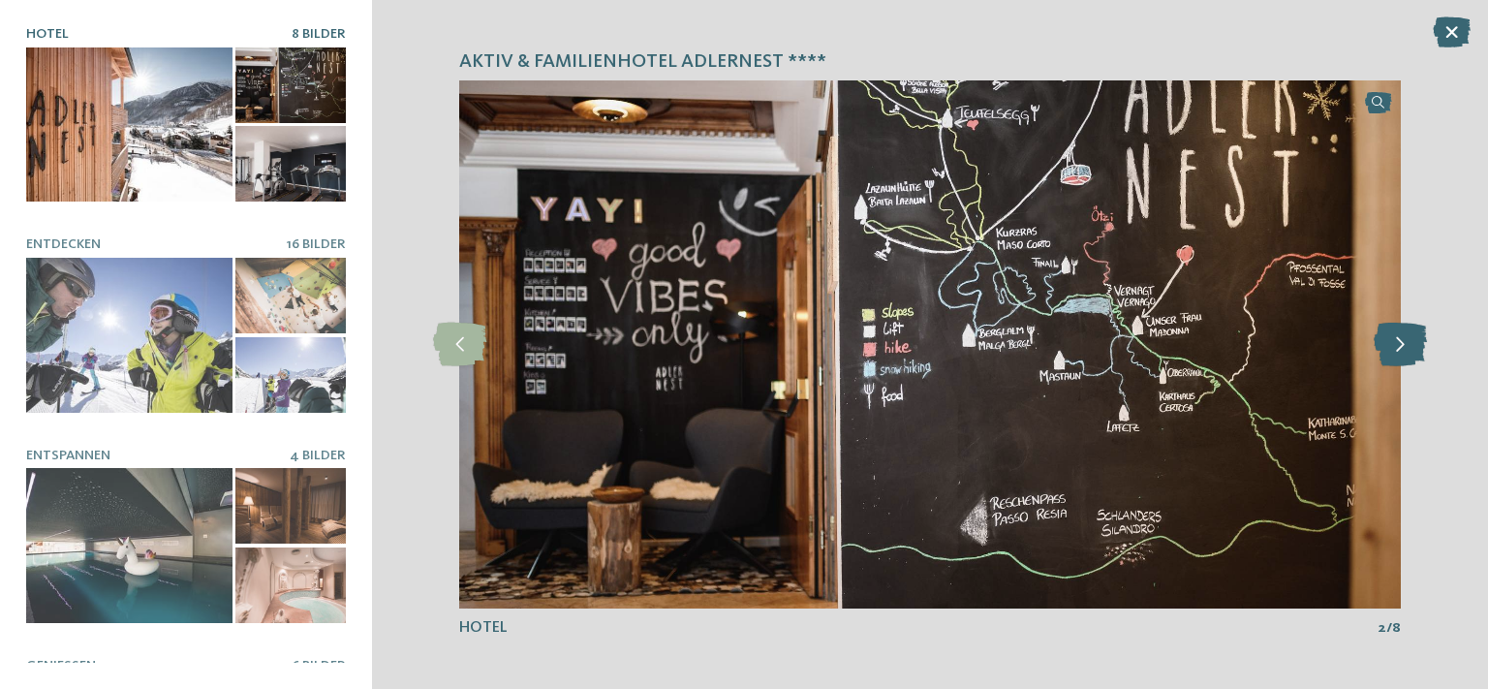
click at [1408, 349] on icon at bounding box center [1400, 345] width 53 height 44
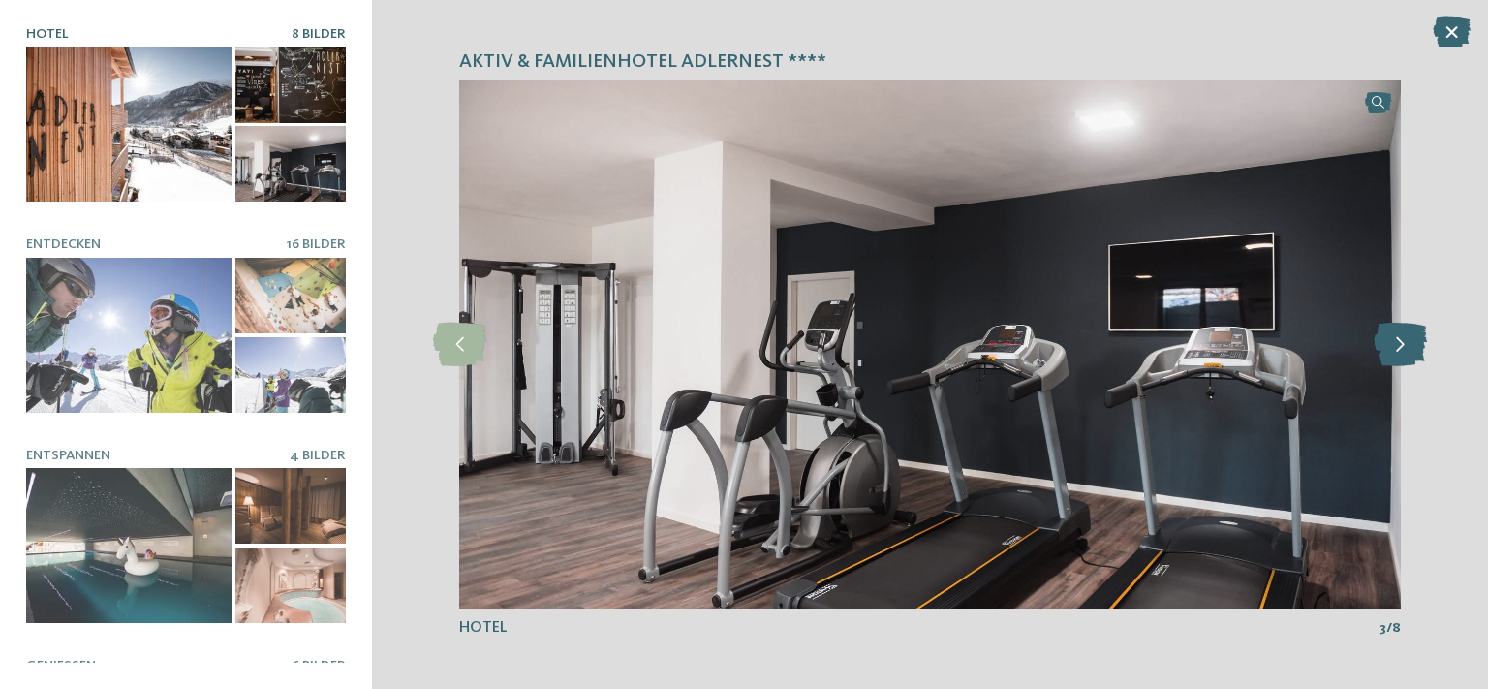
click at [1408, 349] on icon at bounding box center [1400, 345] width 53 height 44
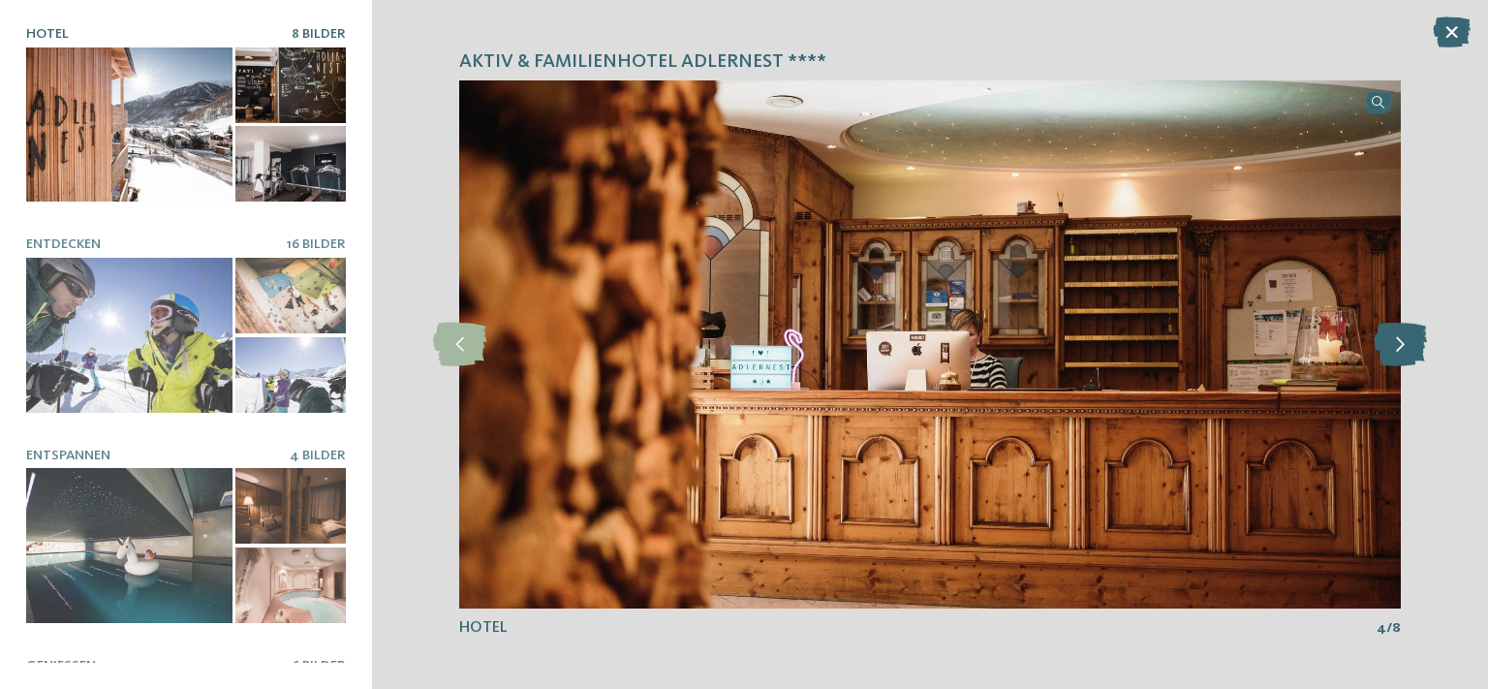
click at [1408, 349] on icon at bounding box center [1400, 345] width 53 height 44
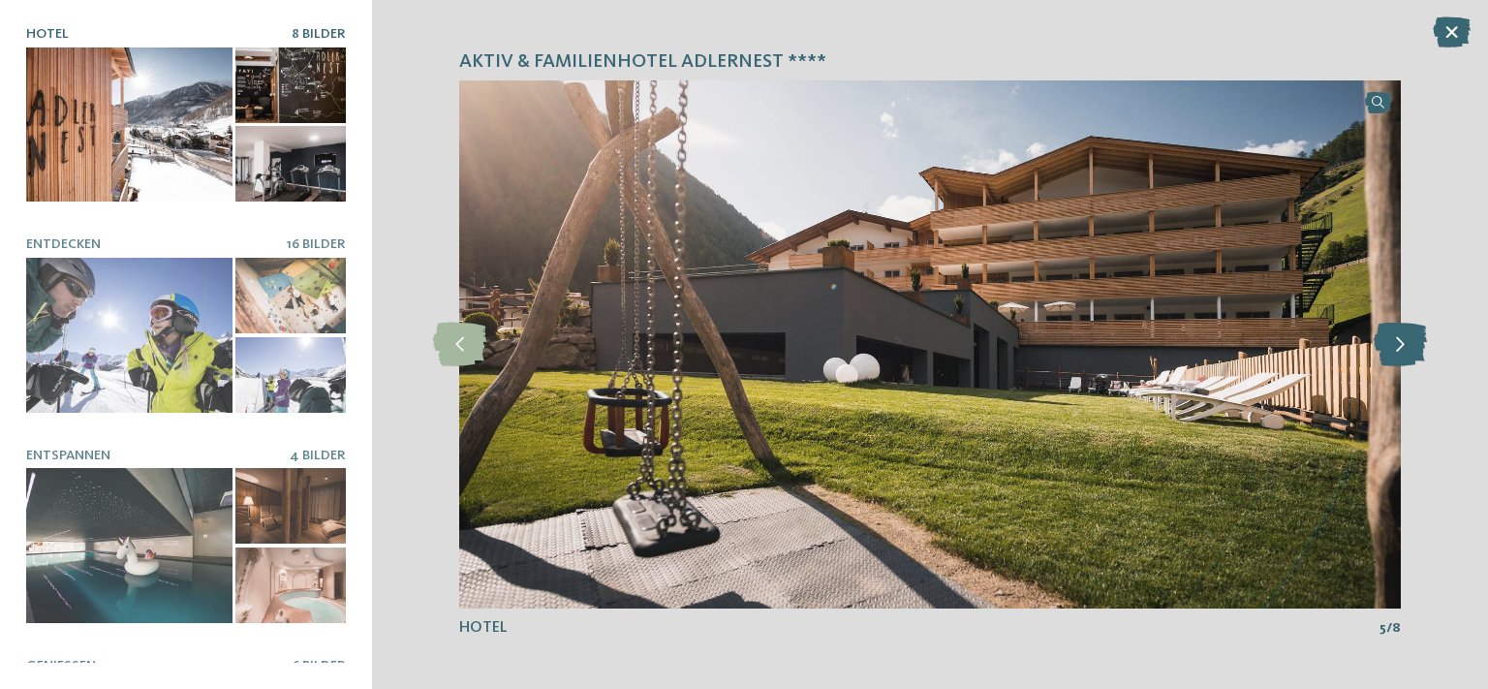
click at [1408, 349] on icon at bounding box center [1400, 345] width 53 height 44
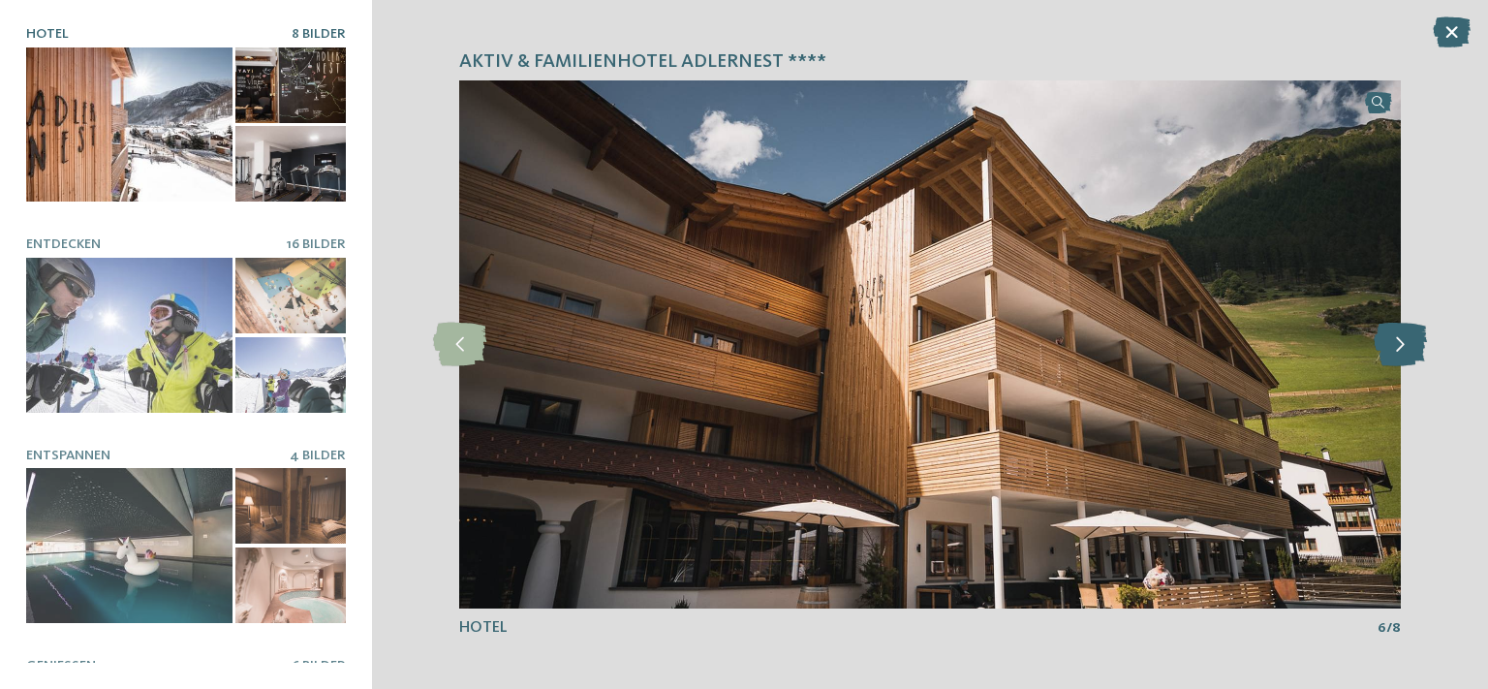
click at [1408, 349] on icon at bounding box center [1400, 345] width 53 height 44
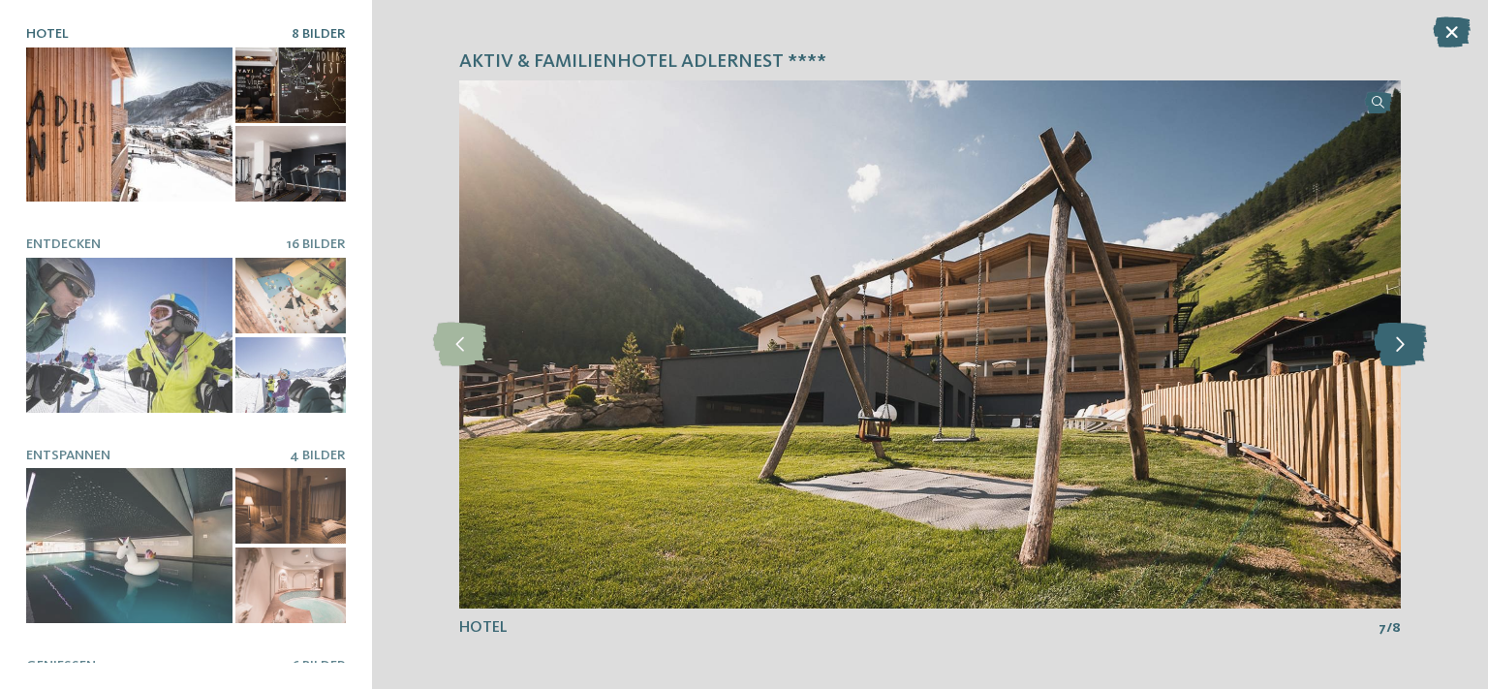
click at [1408, 349] on icon at bounding box center [1400, 345] width 53 height 44
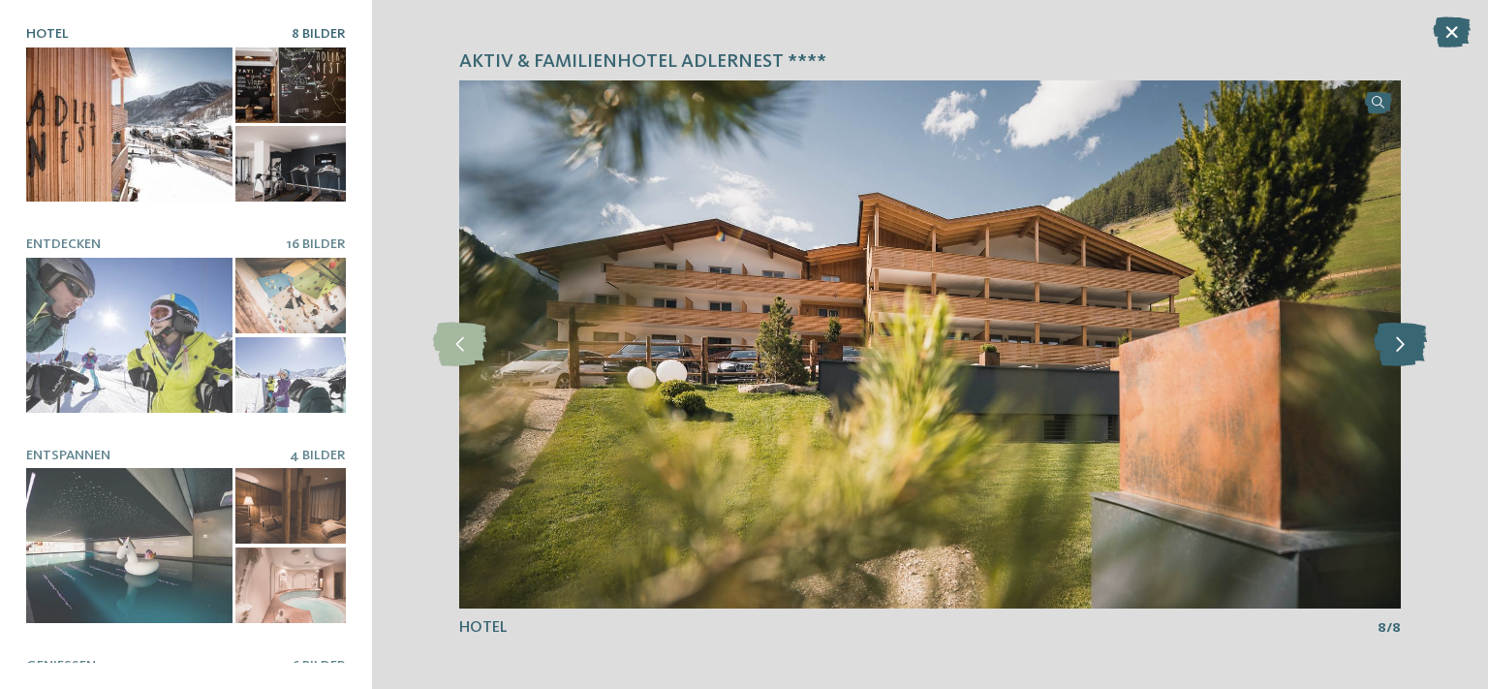
click at [1408, 349] on icon at bounding box center [1400, 345] width 53 height 44
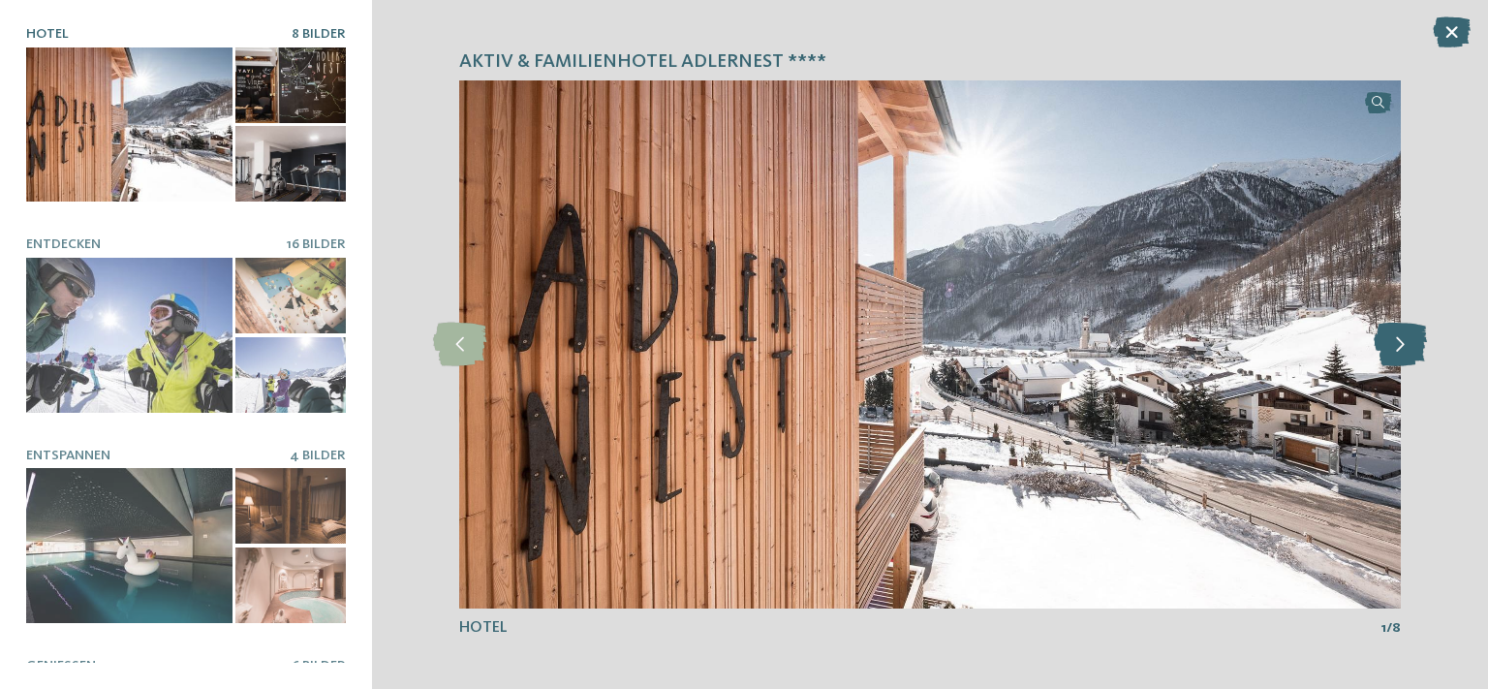
click at [1407, 349] on icon at bounding box center [1400, 345] width 53 height 44
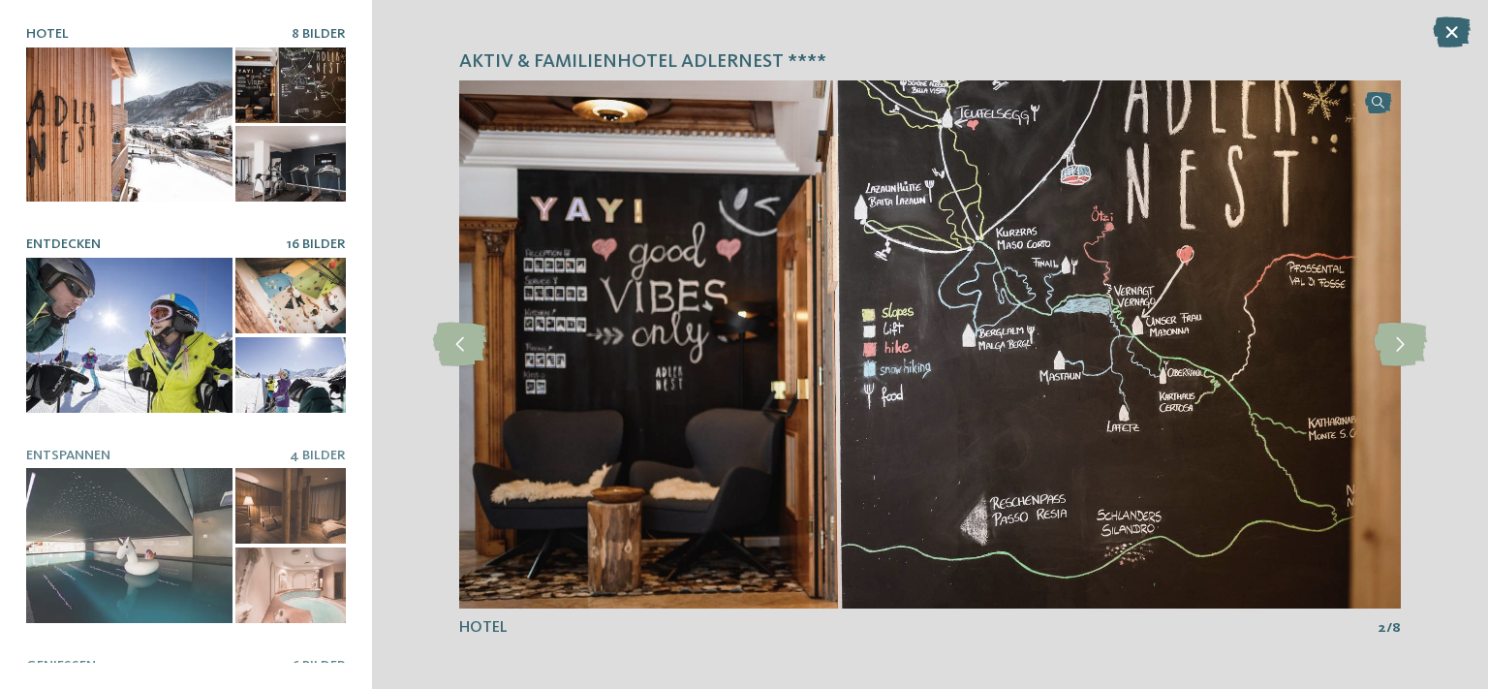
click at [142, 276] on div at bounding box center [129, 335] width 206 height 155
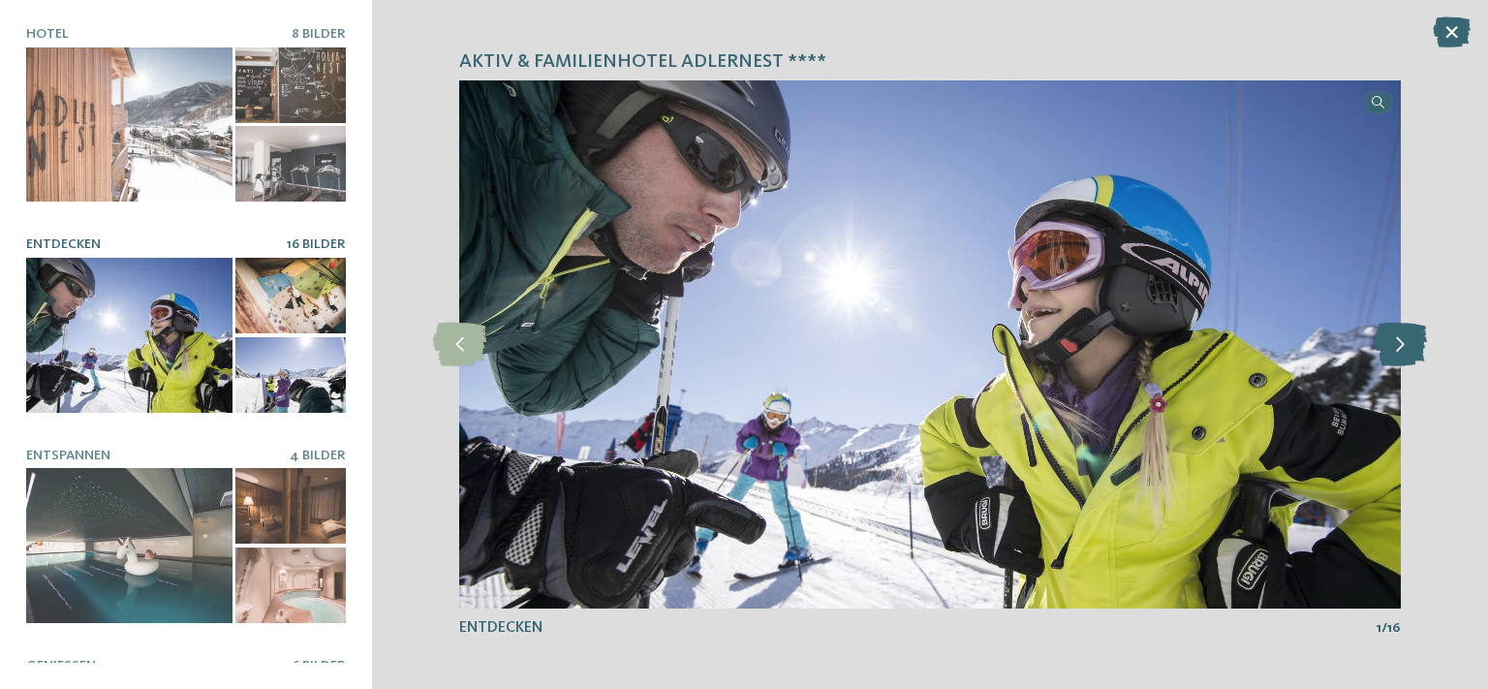
click at [1389, 352] on icon at bounding box center [1400, 345] width 53 height 44
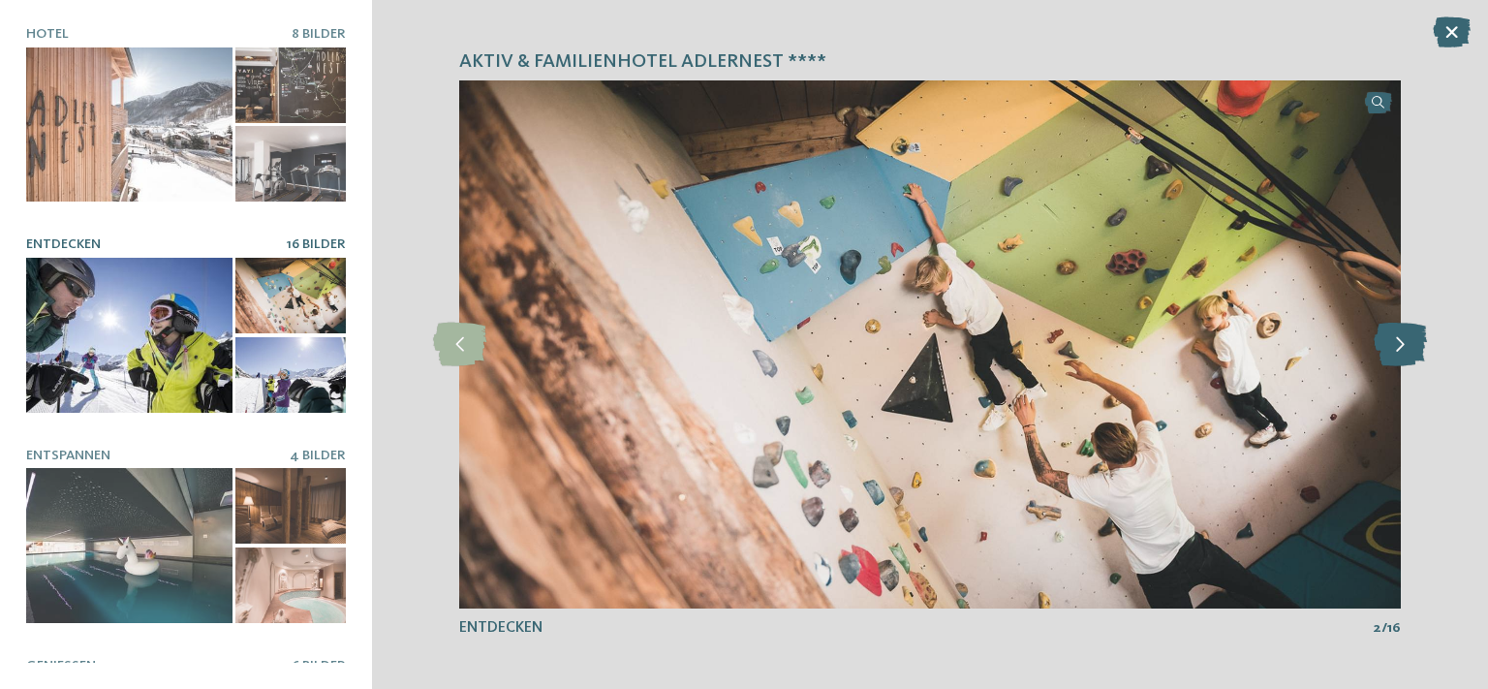
click at [1389, 352] on icon at bounding box center [1400, 345] width 53 height 44
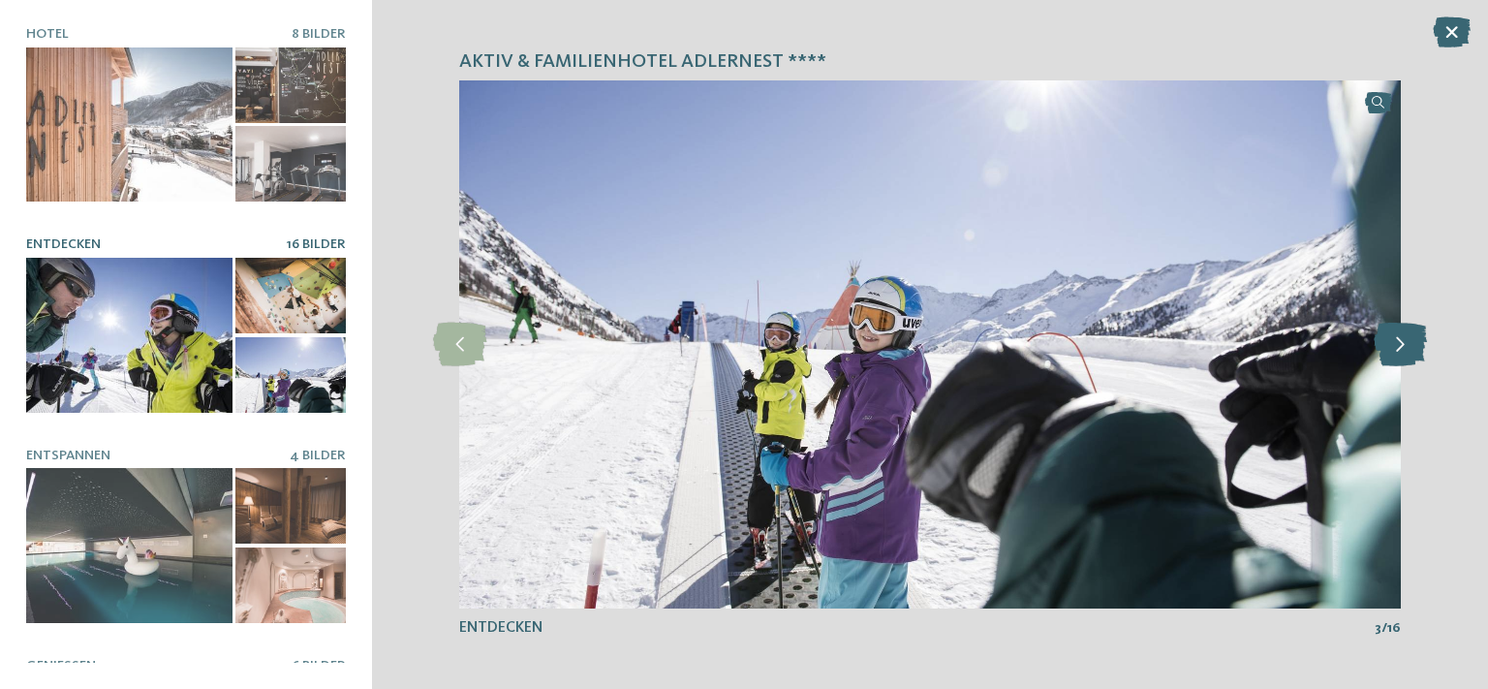
click at [1389, 352] on icon at bounding box center [1400, 345] width 53 height 44
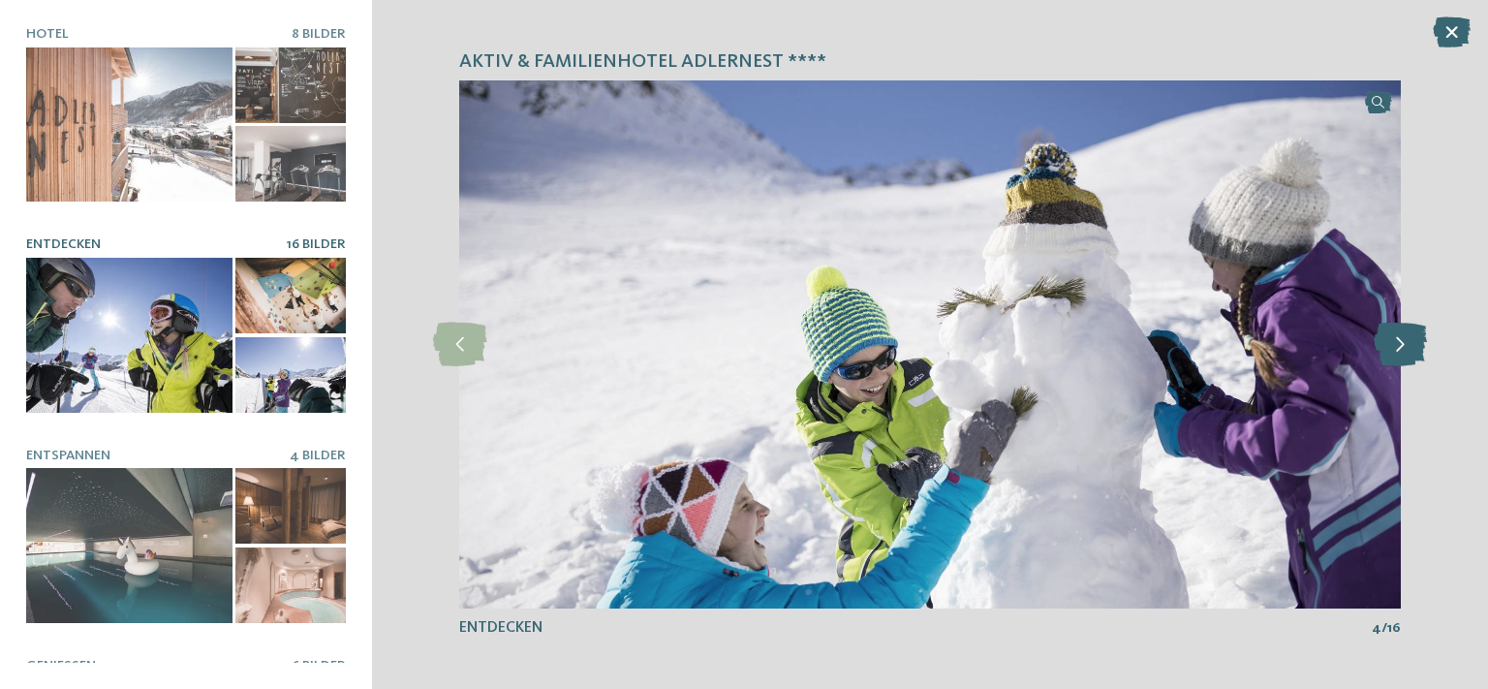
click at [1389, 352] on icon at bounding box center [1400, 345] width 53 height 44
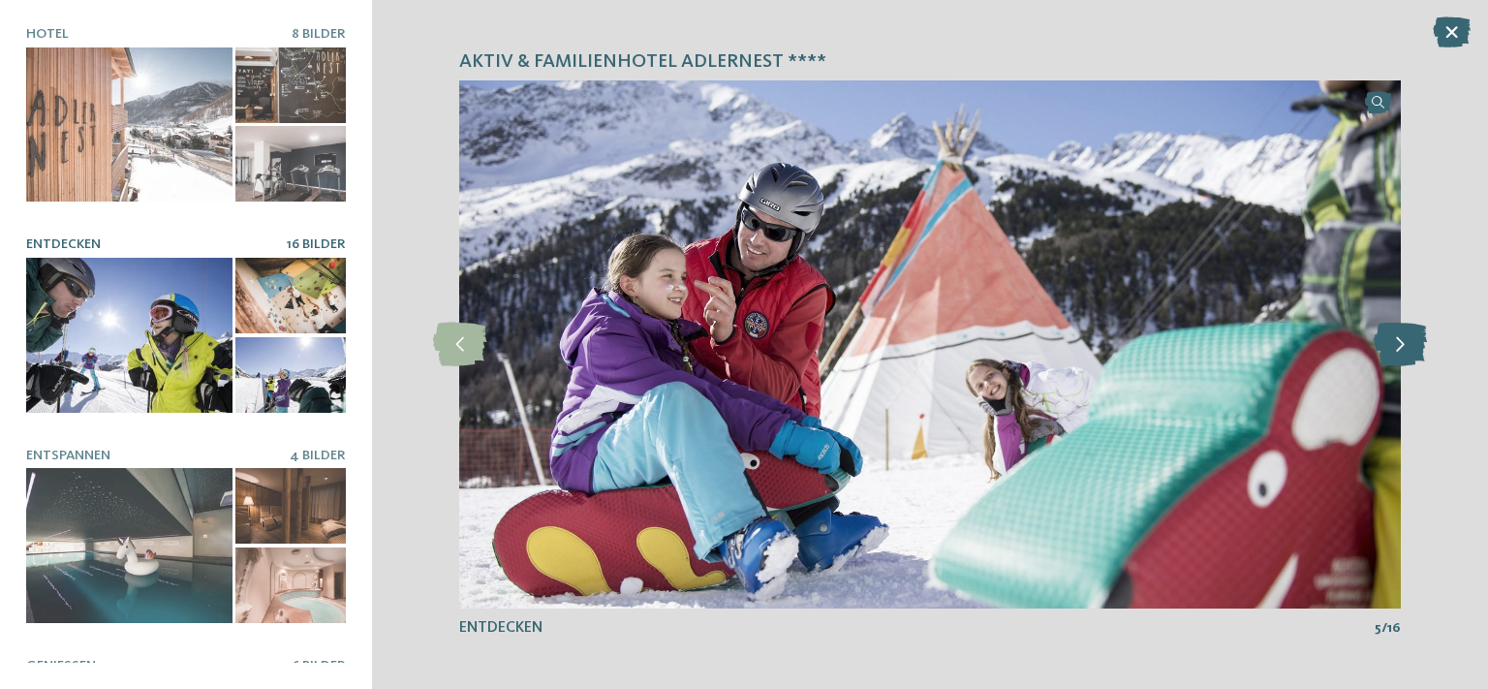
click at [1389, 352] on icon at bounding box center [1400, 345] width 53 height 44
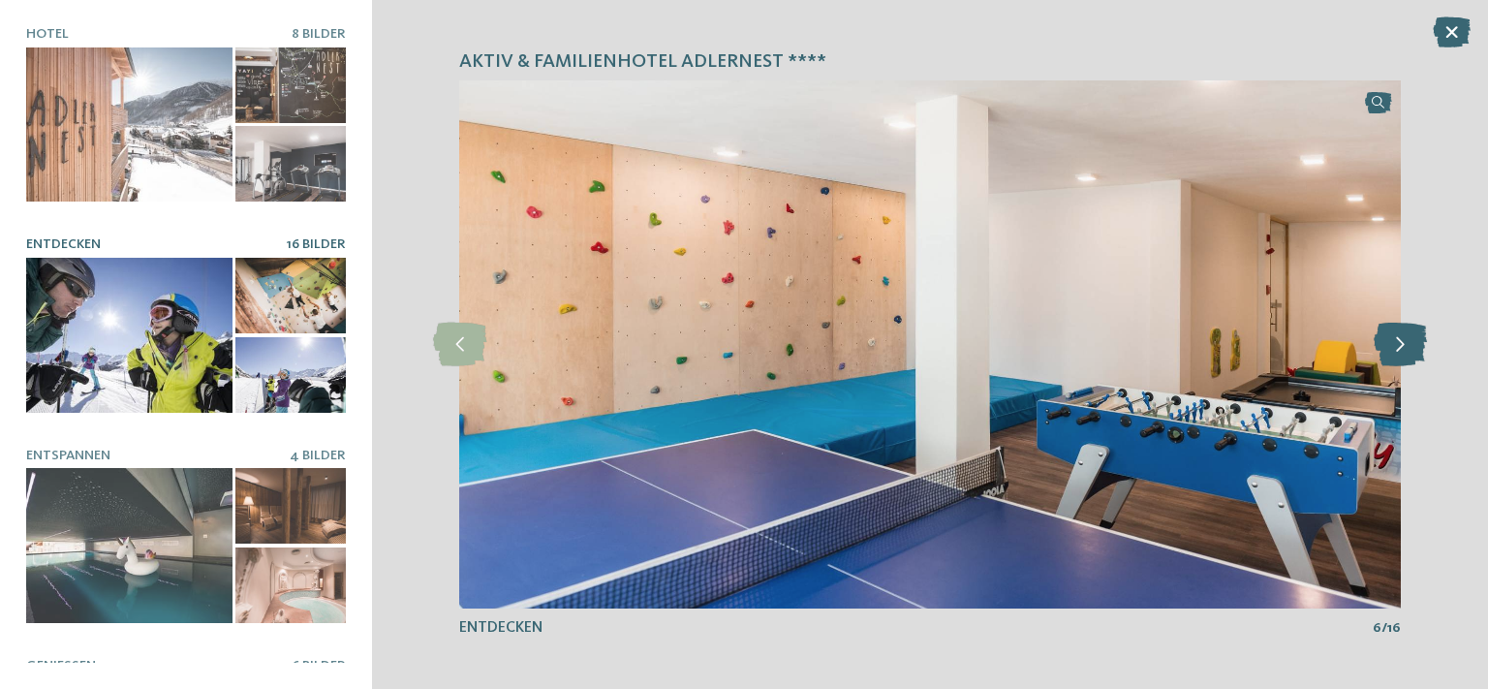
click at [1389, 352] on icon at bounding box center [1400, 345] width 53 height 44
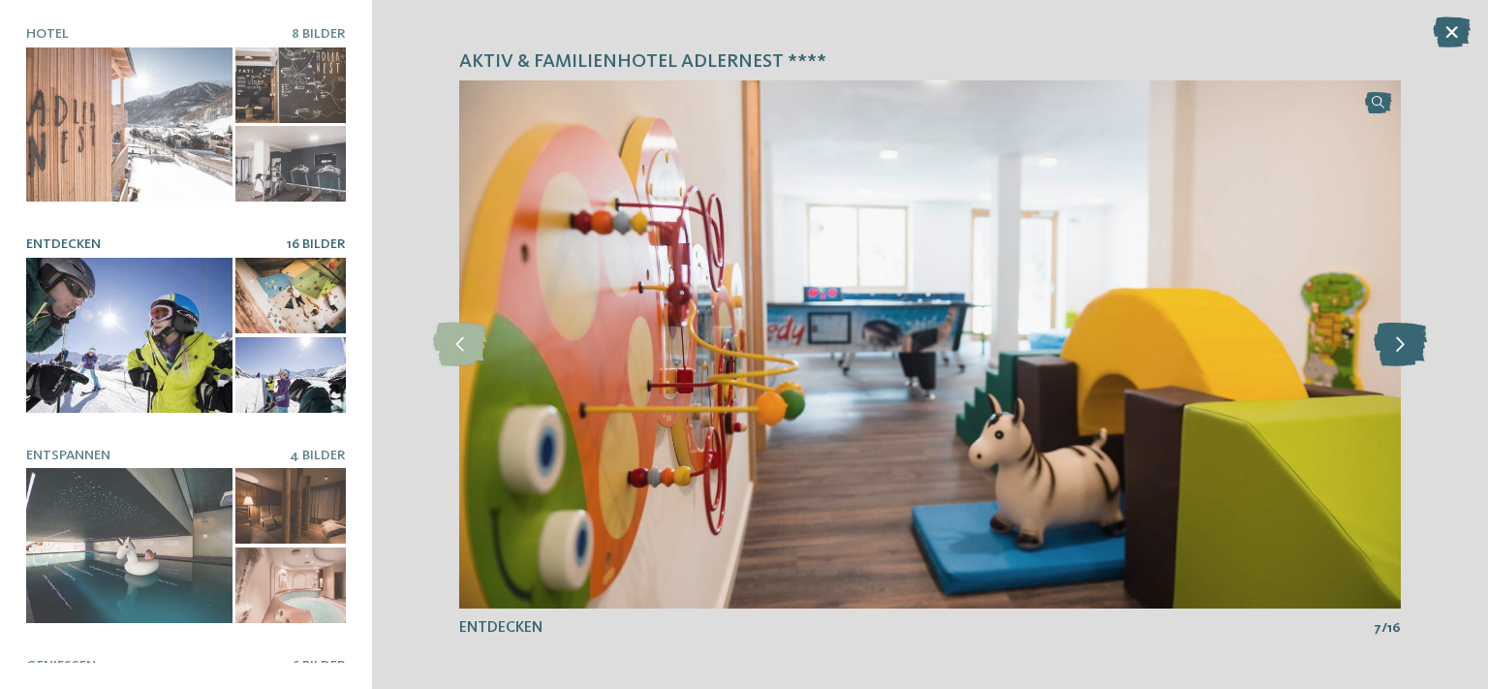
click at [1389, 352] on icon at bounding box center [1400, 345] width 53 height 44
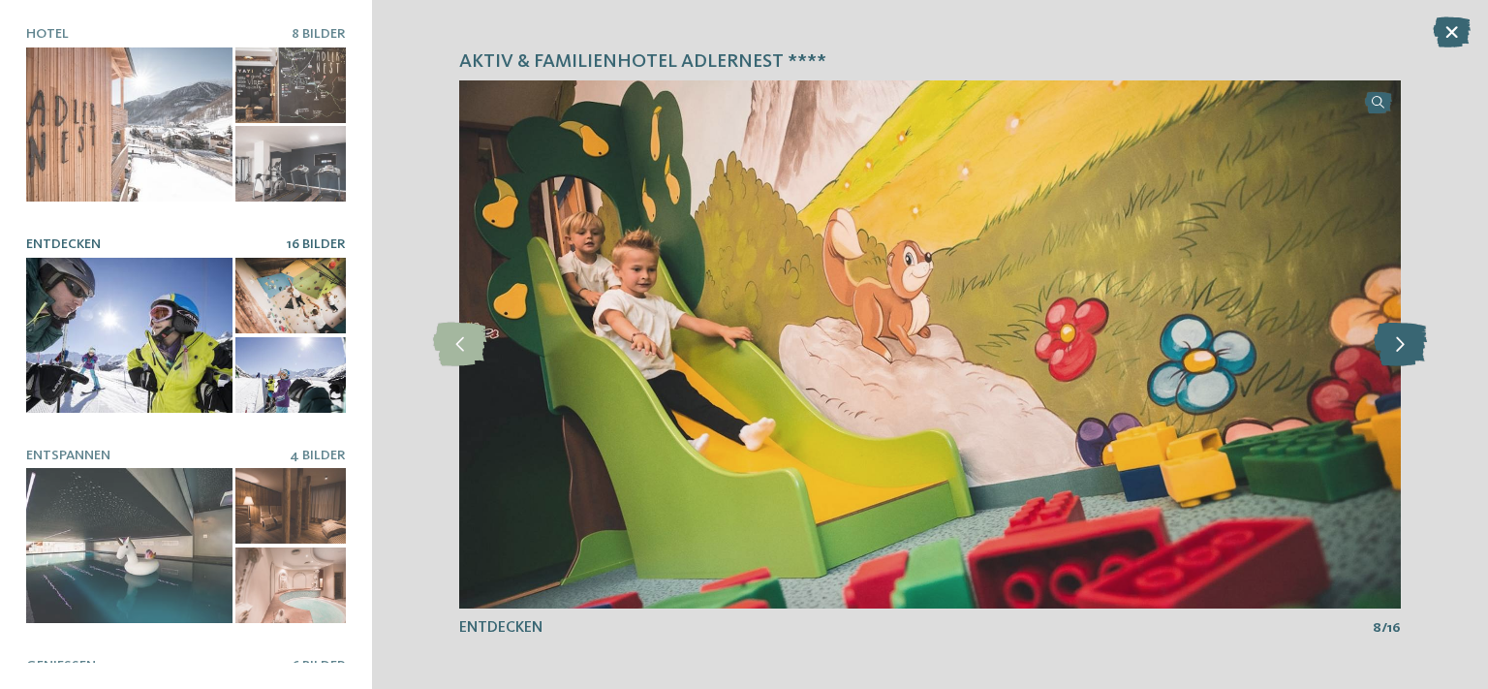
click at [1389, 352] on icon at bounding box center [1400, 345] width 53 height 44
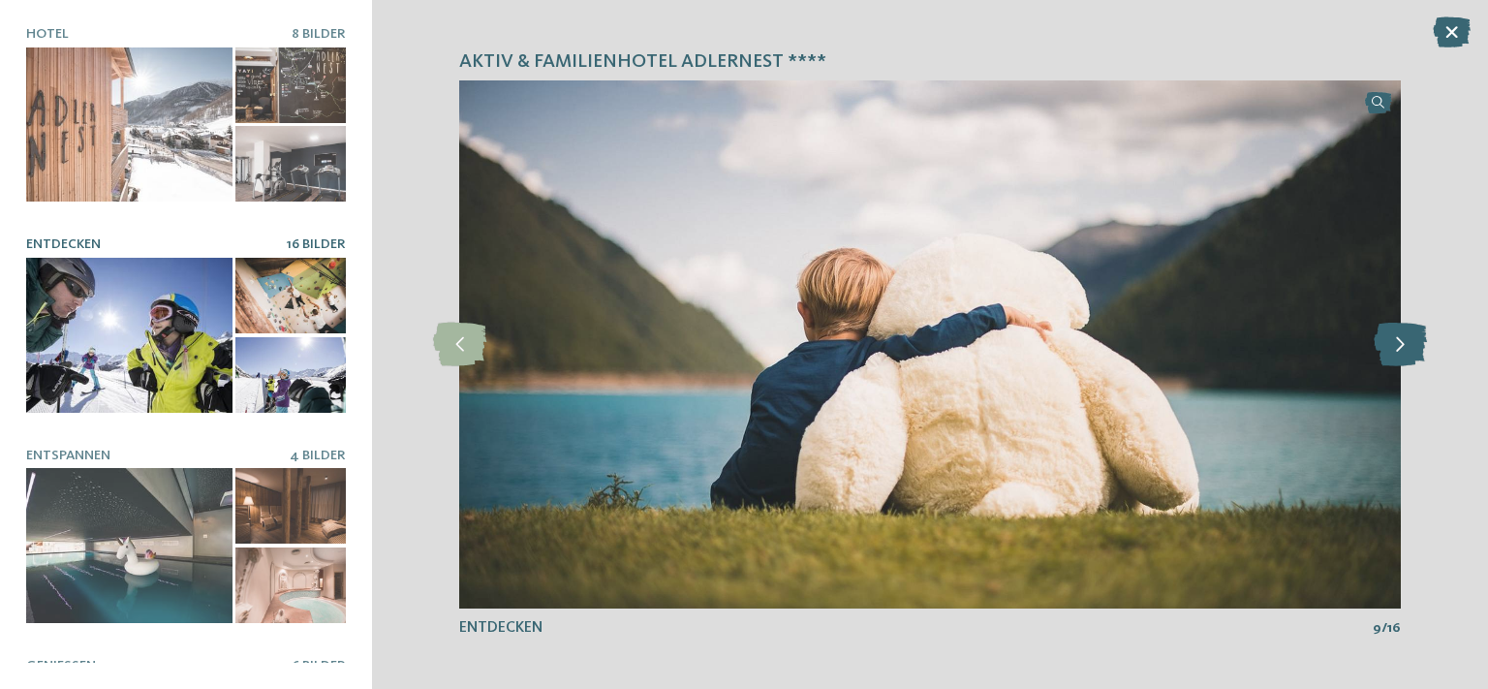
click at [1389, 352] on icon at bounding box center [1400, 345] width 53 height 44
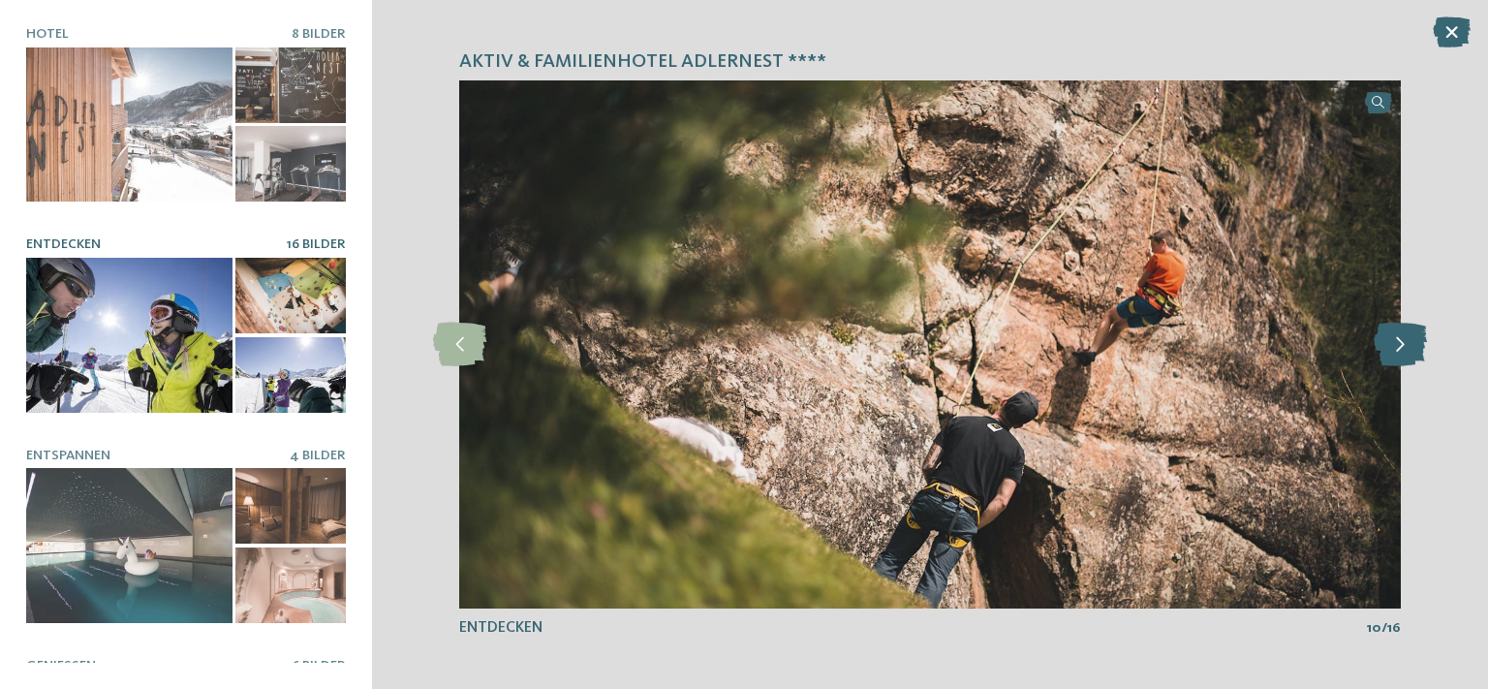
click at [1389, 352] on icon at bounding box center [1400, 345] width 53 height 44
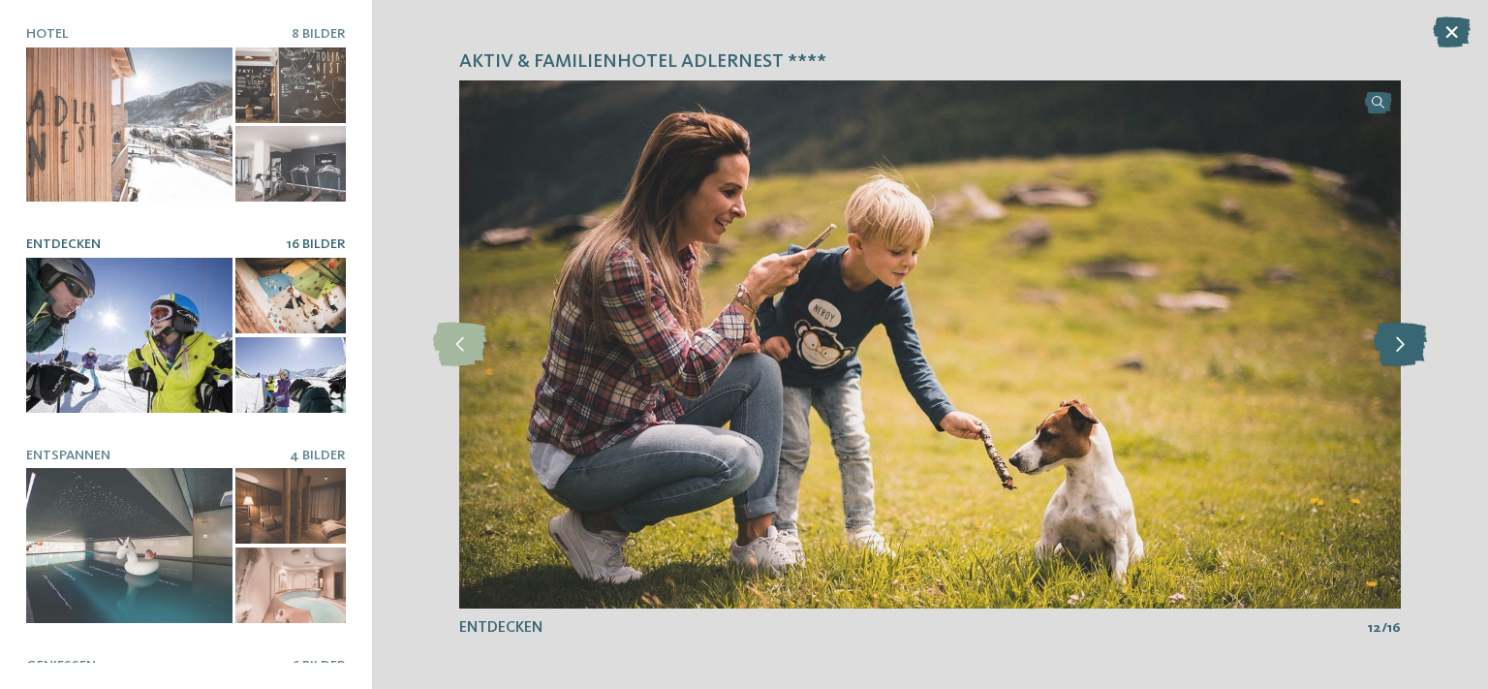
click at [1389, 352] on icon at bounding box center [1400, 345] width 53 height 44
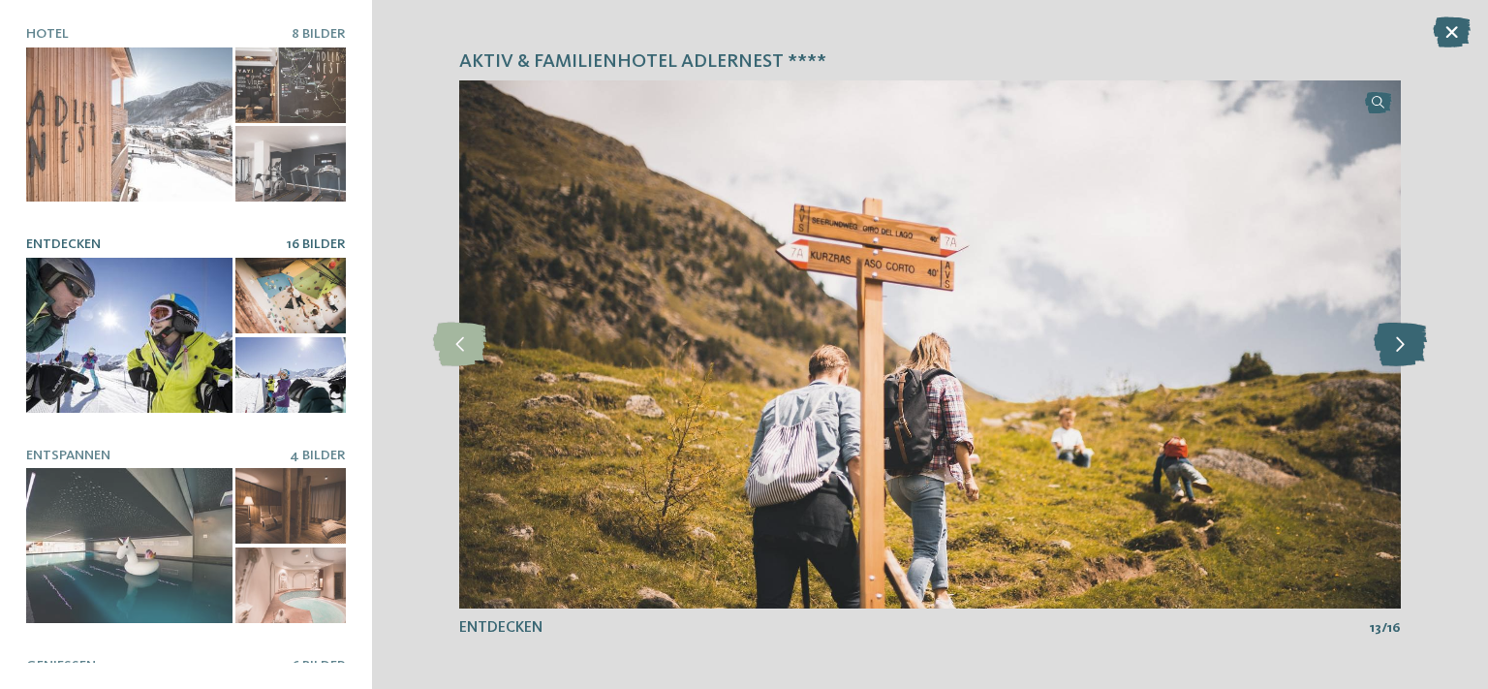
click at [1389, 352] on icon at bounding box center [1400, 345] width 53 height 44
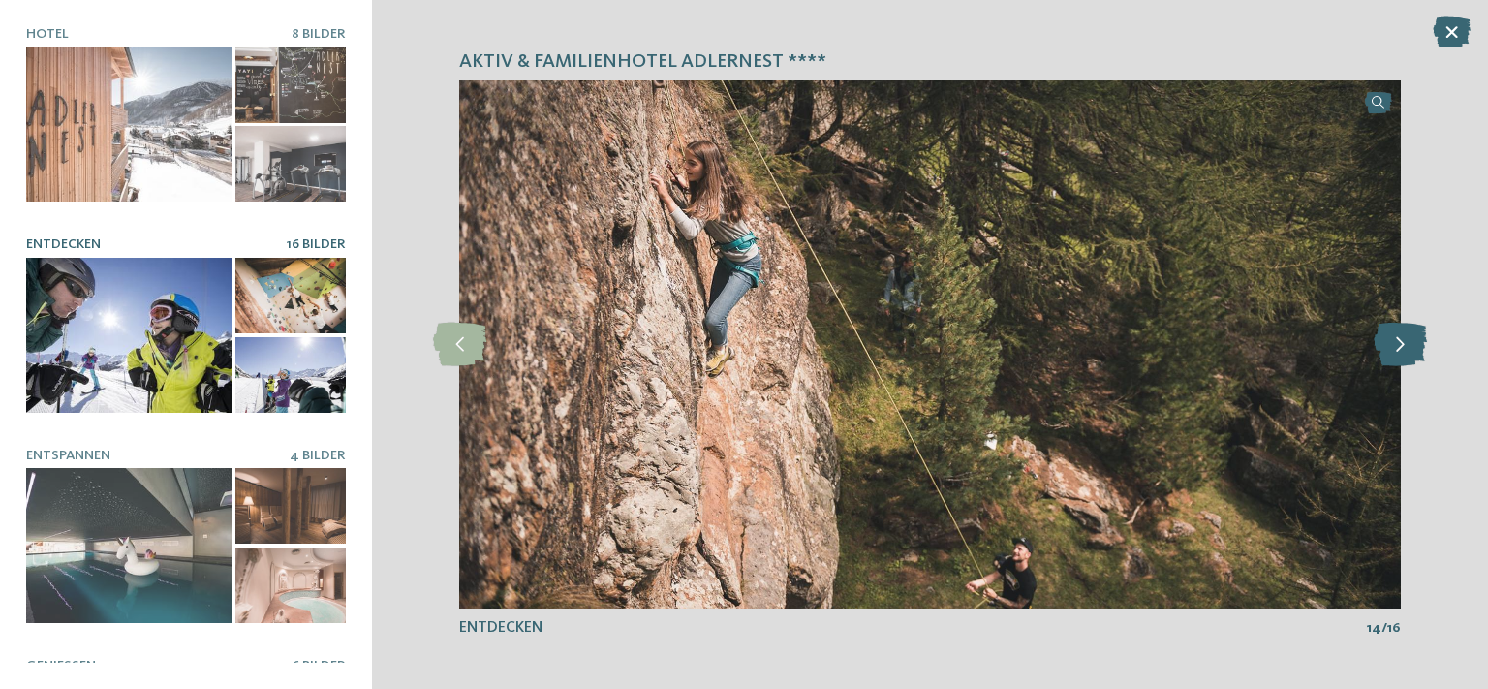
click at [1389, 352] on icon at bounding box center [1400, 345] width 53 height 44
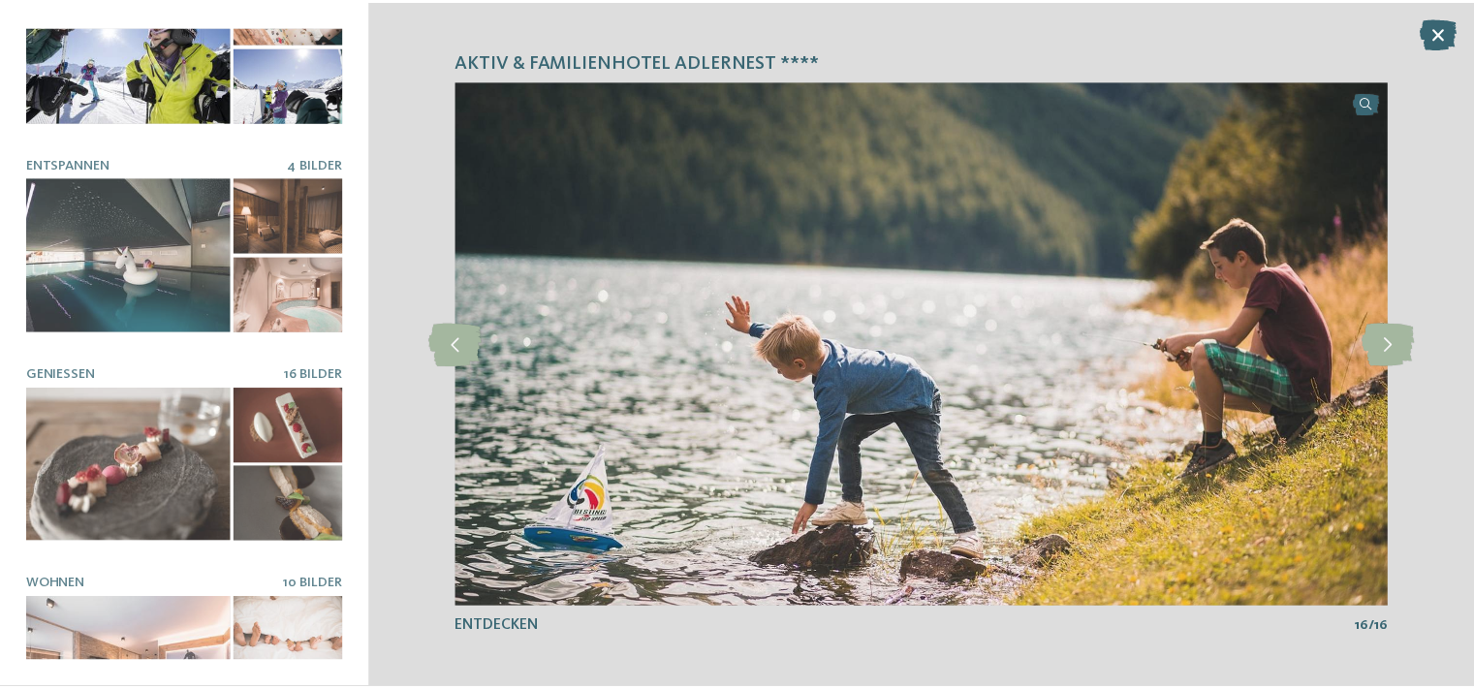
scroll to position [357, 0]
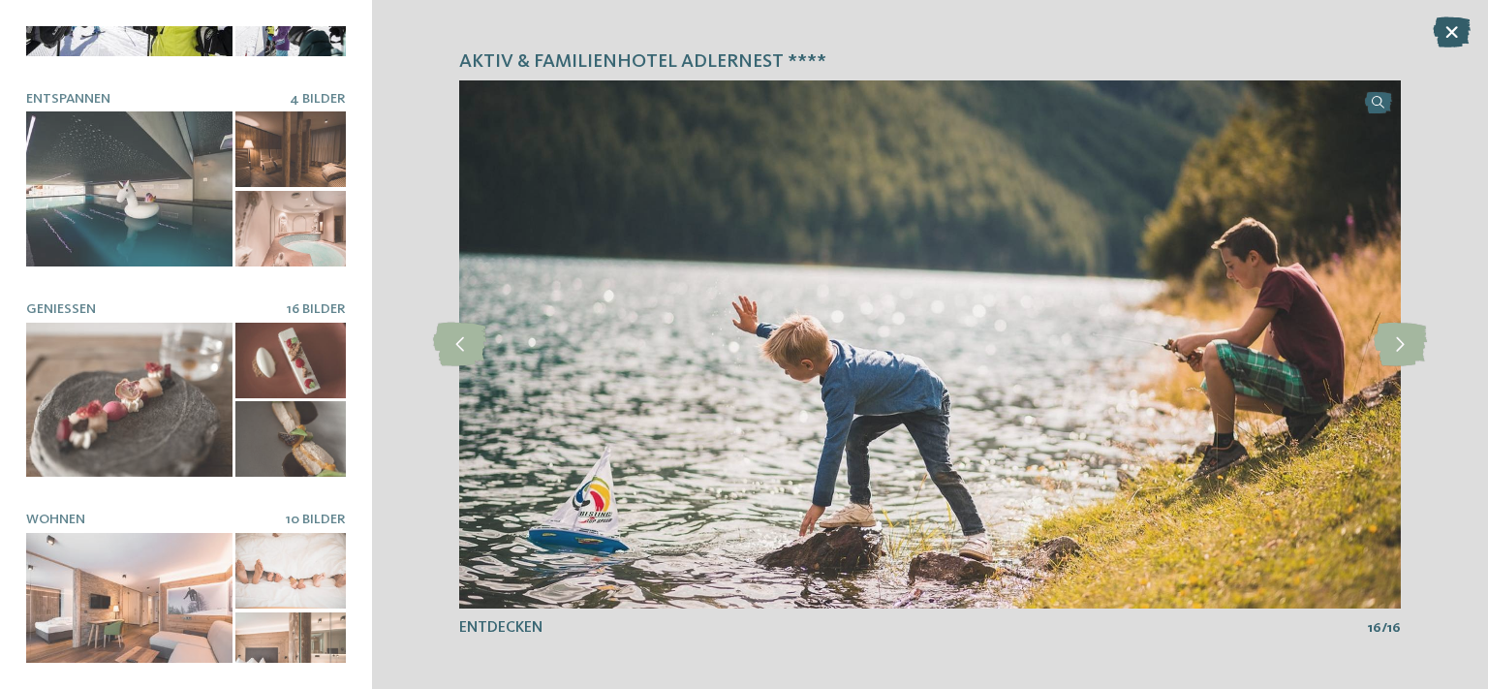
click at [1461, 34] on icon at bounding box center [1452, 31] width 38 height 31
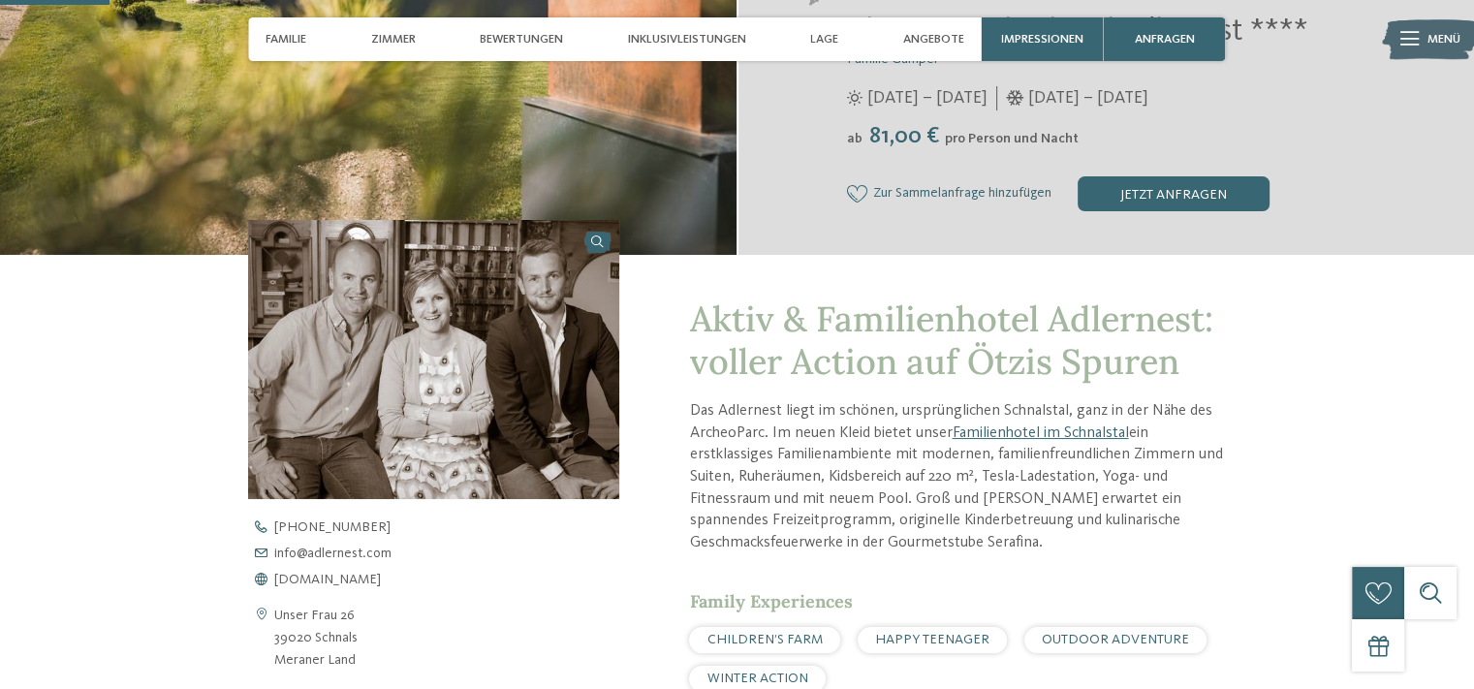
scroll to position [485, 0]
